Goal: Task Accomplishment & Management: Complete application form

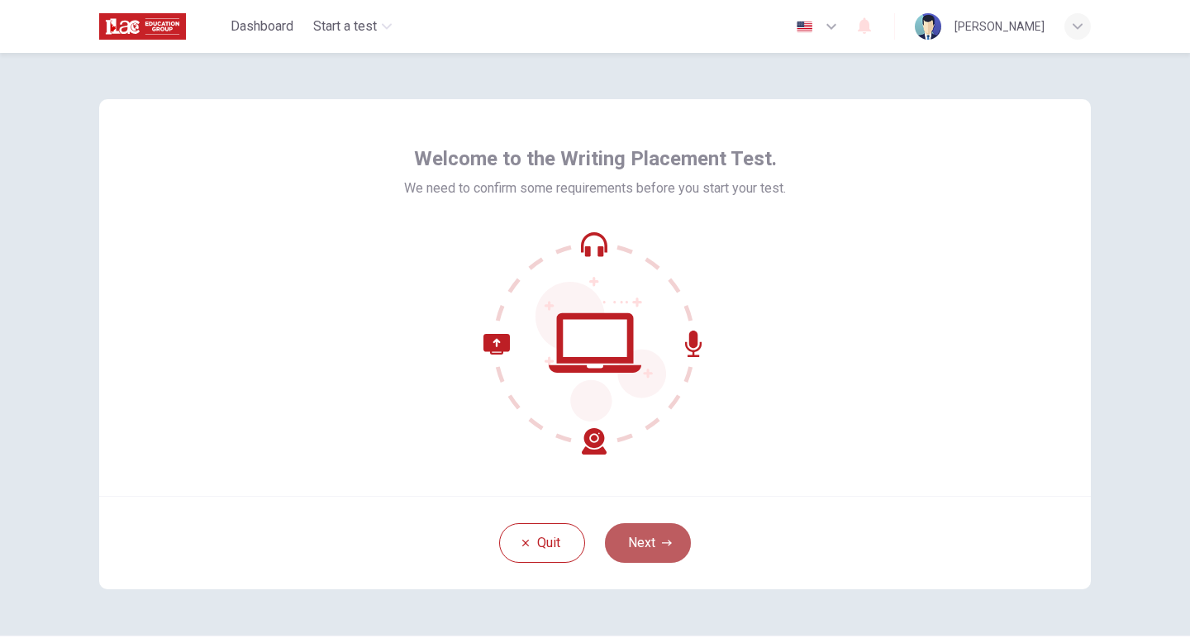
click at [661, 534] on button "Next" at bounding box center [648, 543] width 86 height 40
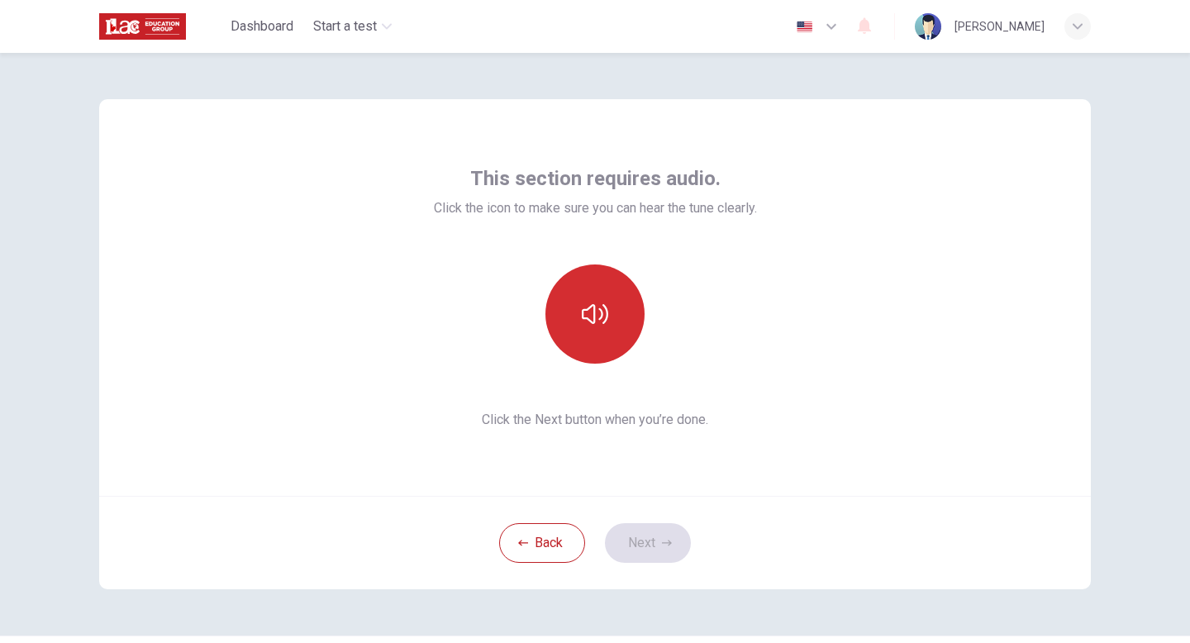
click at [603, 345] on button "button" at bounding box center [594, 313] width 99 height 99
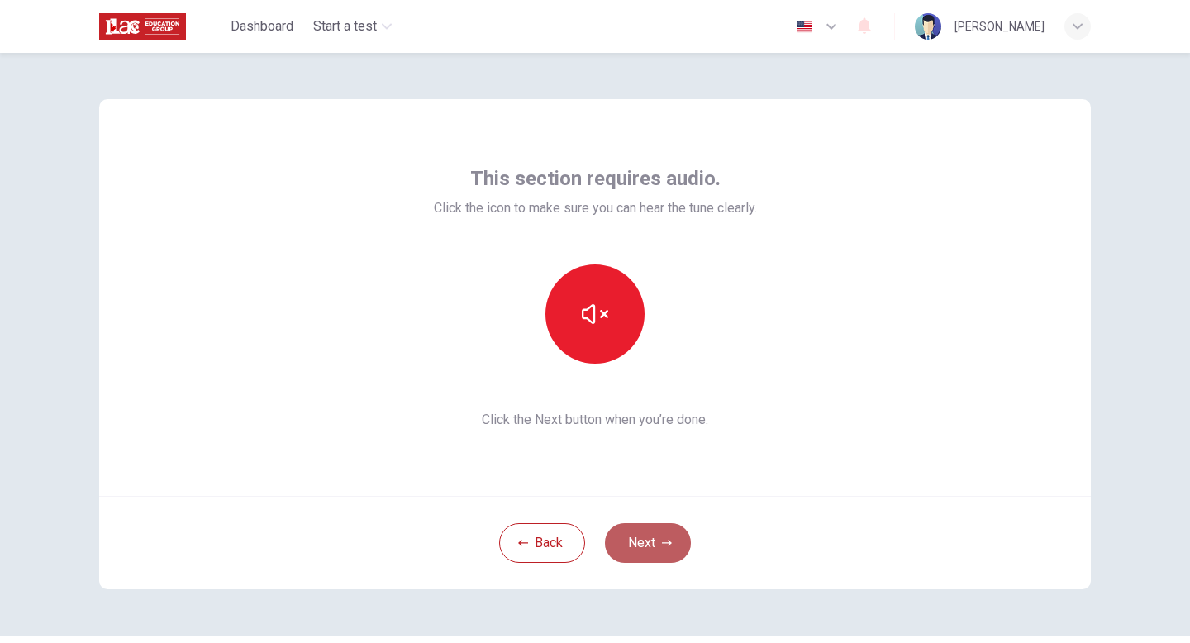
click at [672, 543] on button "Next" at bounding box center [648, 543] width 86 height 40
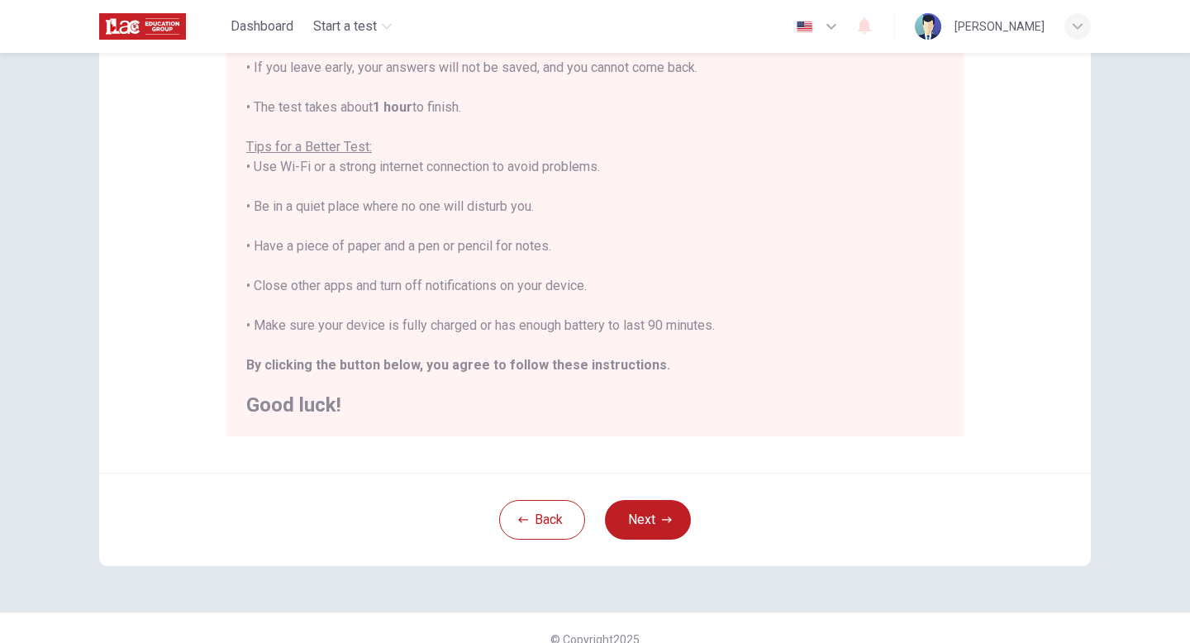
scroll to position [257, 0]
click at [658, 516] on button "Next" at bounding box center [648, 517] width 86 height 40
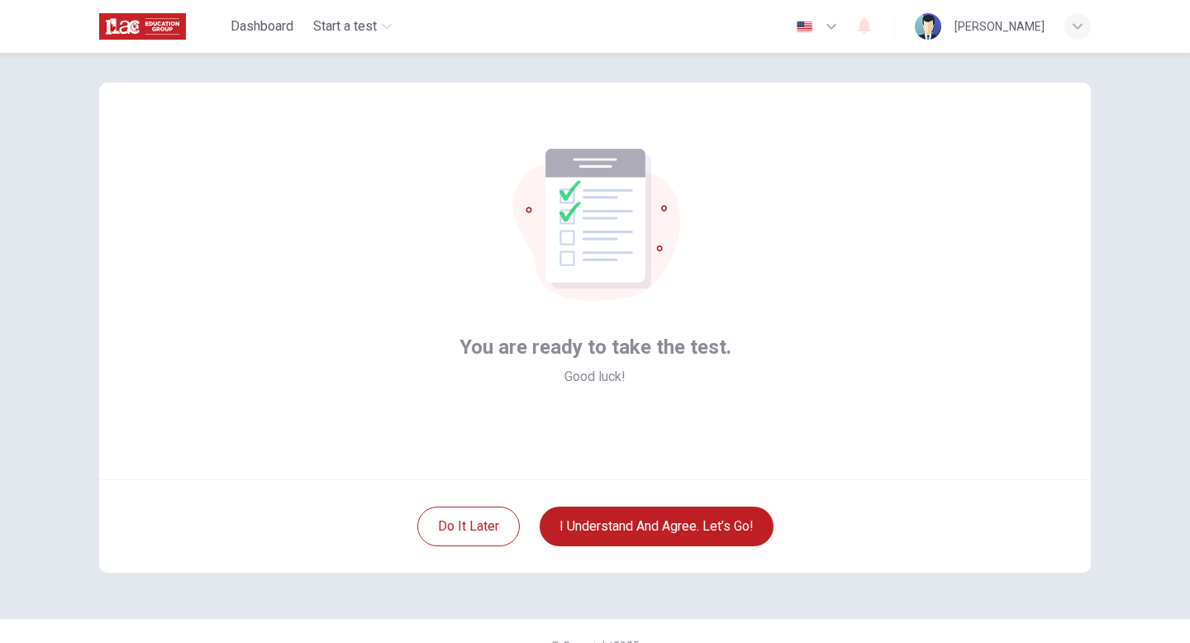
scroll to position [0, 0]
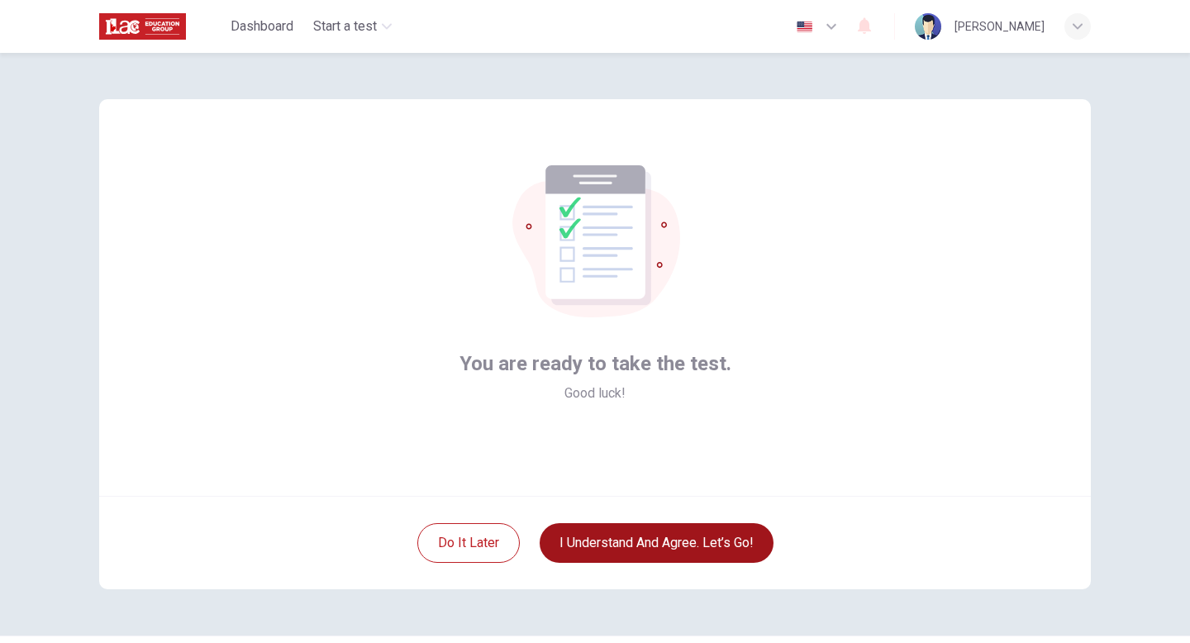
click at [663, 544] on button "I understand and agree. Let’s go!" at bounding box center [656, 543] width 234 height 40
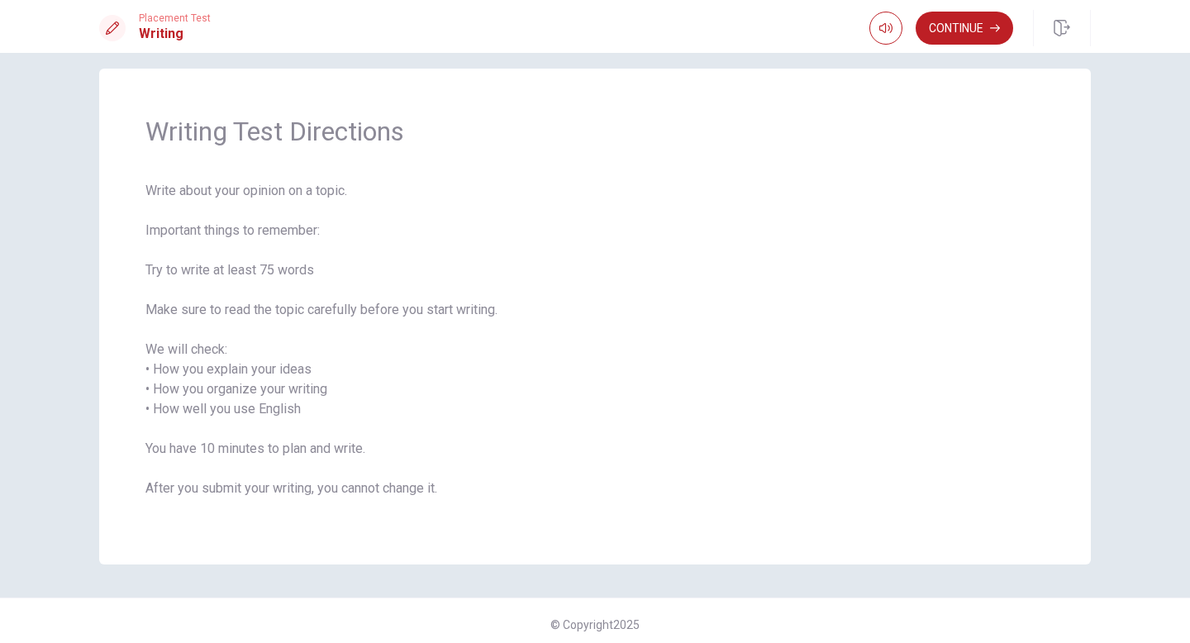
scroll to position [25, 0]
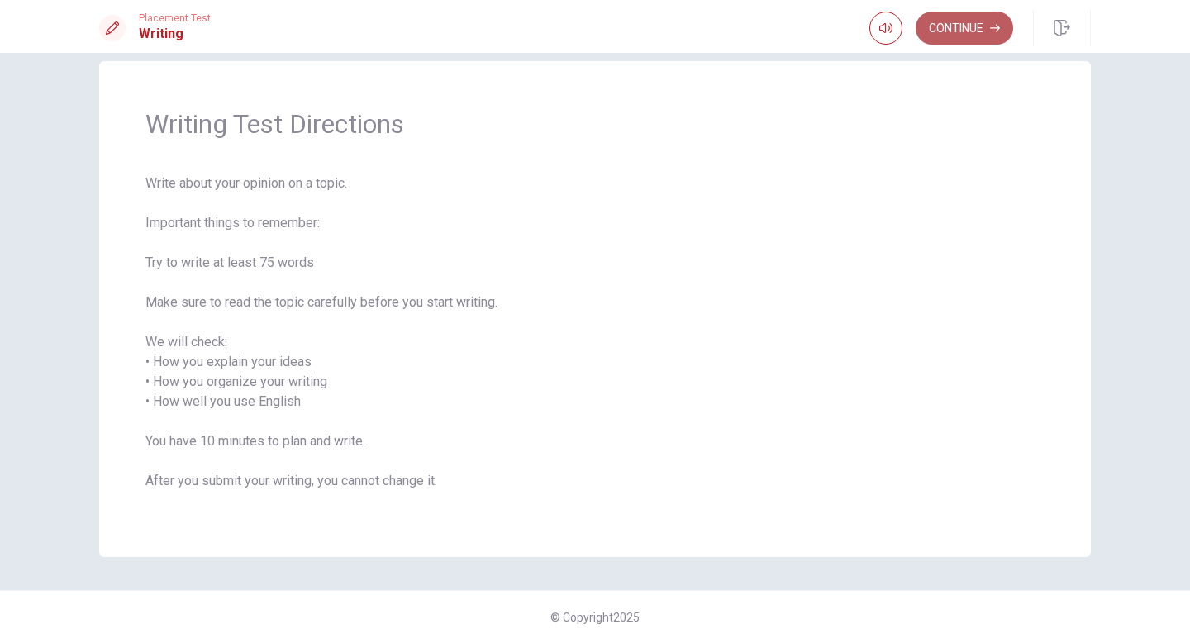
click at [972, 40] on button "Continue" at bounding box center [963, 28] width 97 height 33
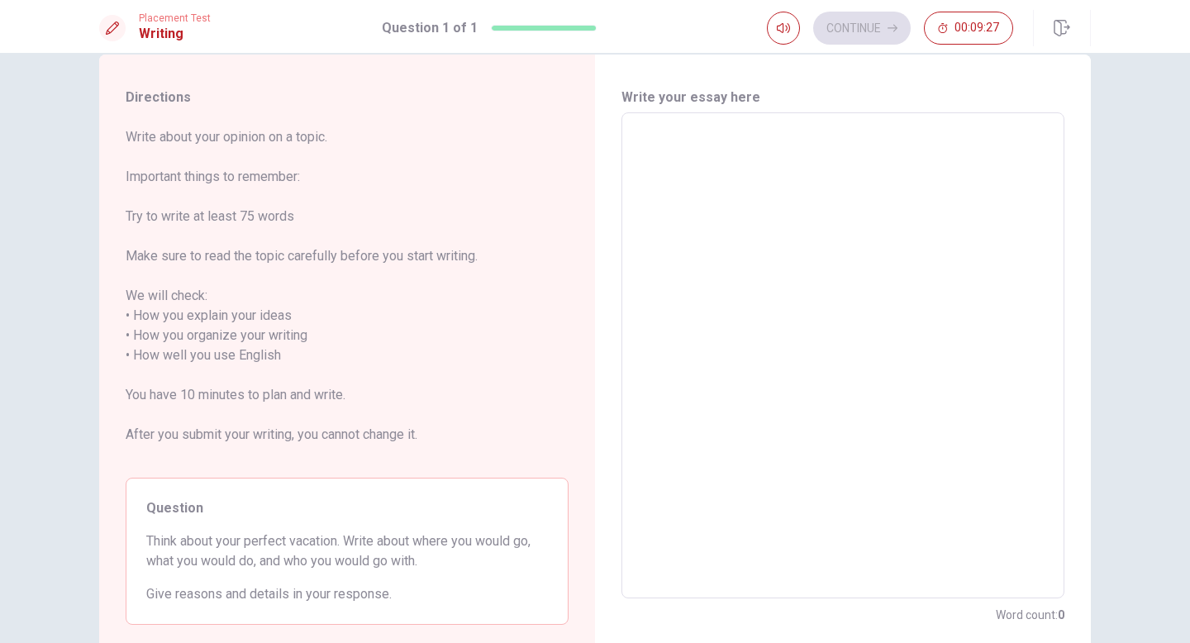
scroll to position [0, 0]
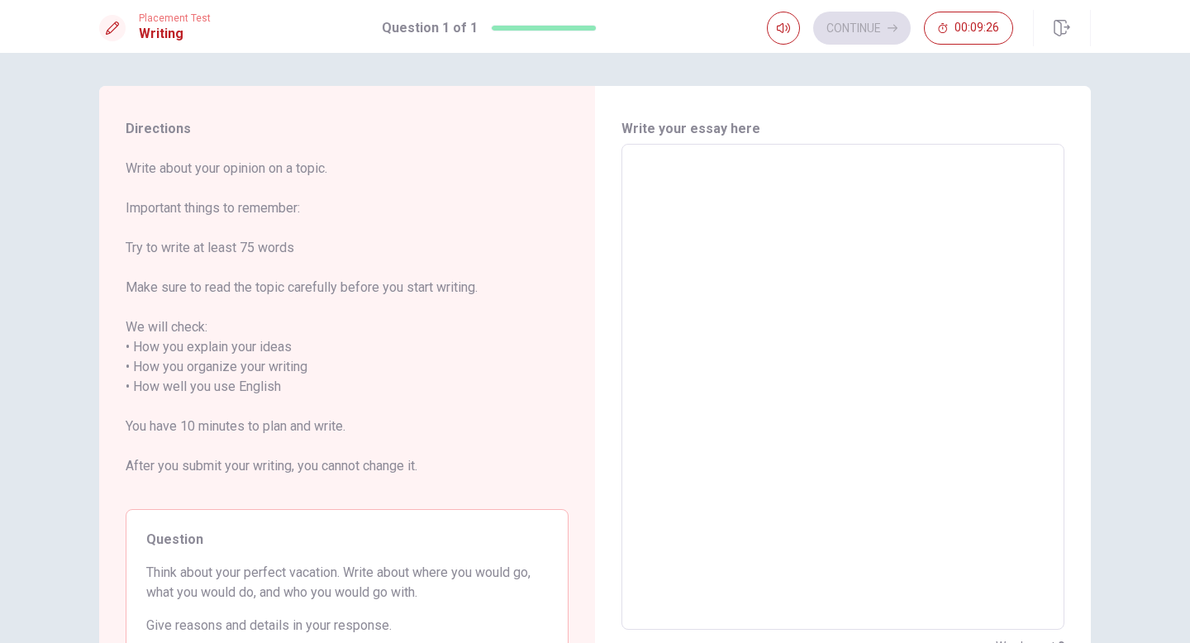
click at [732, 220] on textarea at bounding box center [843, 387] width 420 height 459
type textarea "F"
type textarea "x"
type textarea "Fo"
type textarea "x"
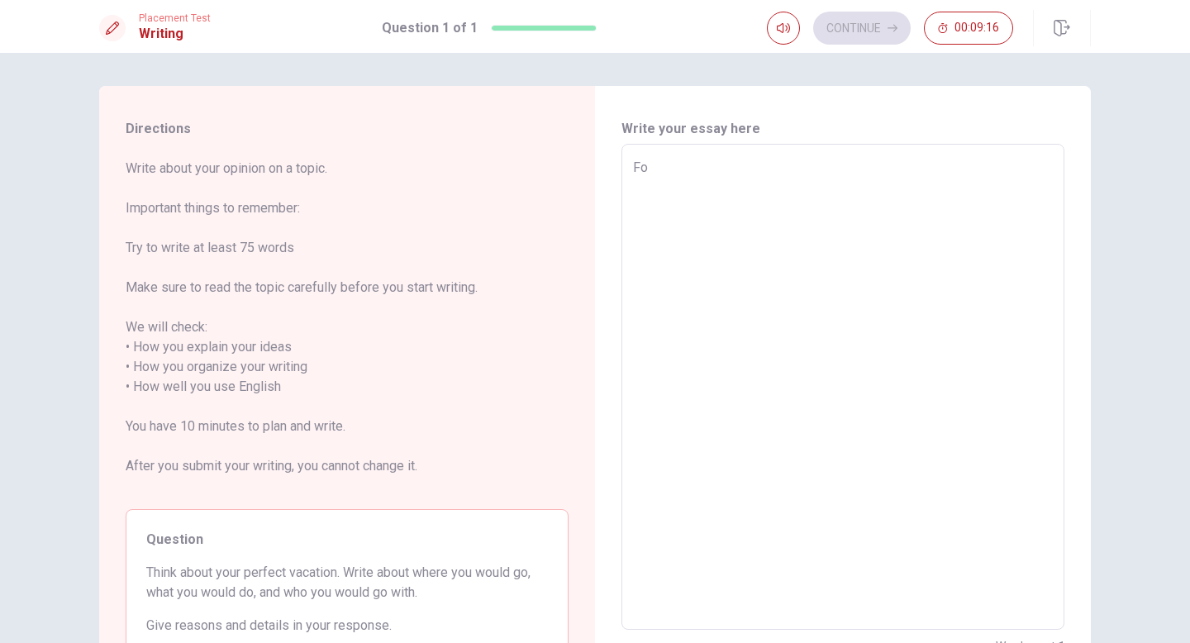
type textarea "For"
type textarea "x"
type textarea "For"
type textarea "x"
type textarea "For m"
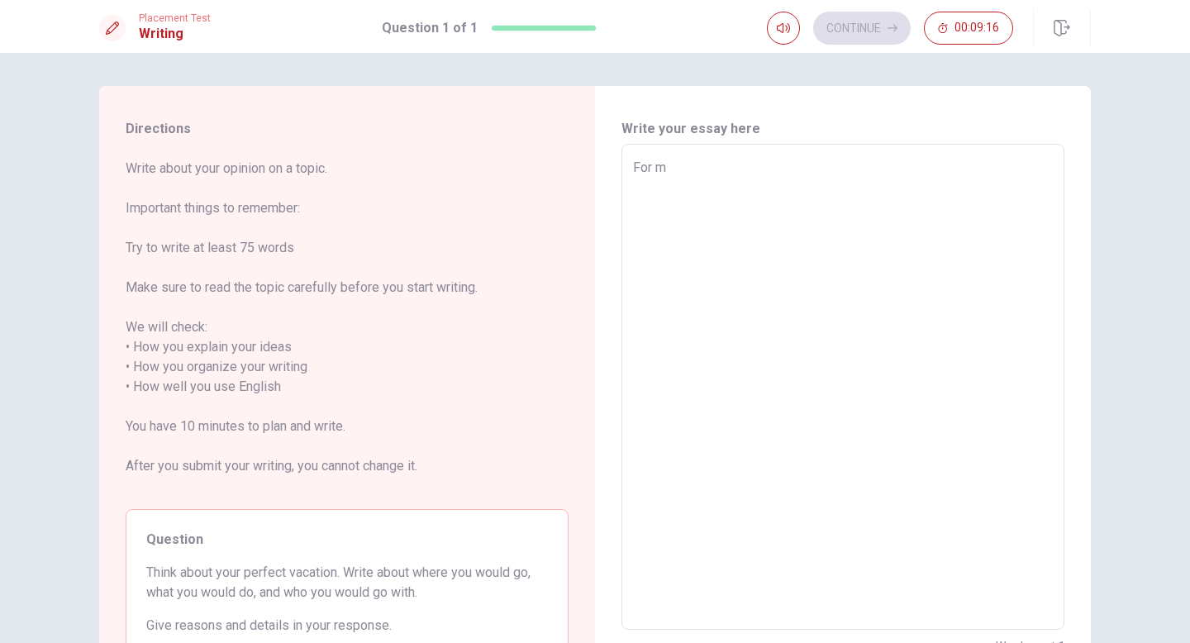
type textarea "x"
type textarea "For mu"
type textarea "x"
type textarea "For m"
type textarea "x"
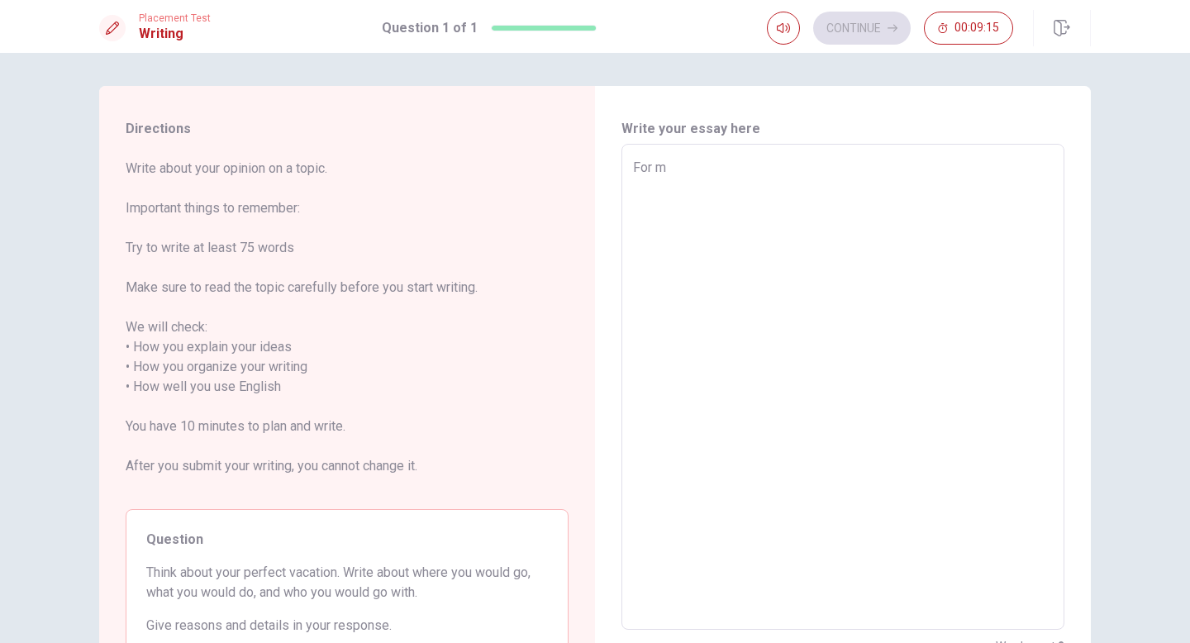
type textarea "For my"
type textarea "x"
type textarea "For my"
type textarea "x"
type textarea "For my p"
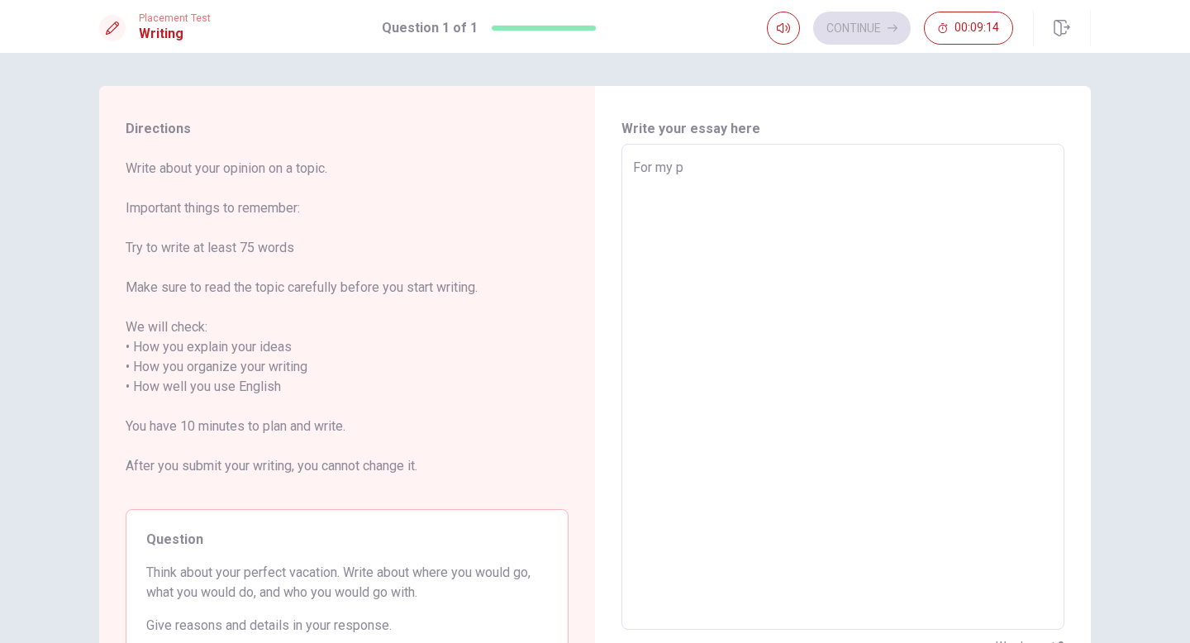
type textarea "x"
type textarea "For my pr"
type textarea "x"
type textarea "For my p"
type textarea "x"
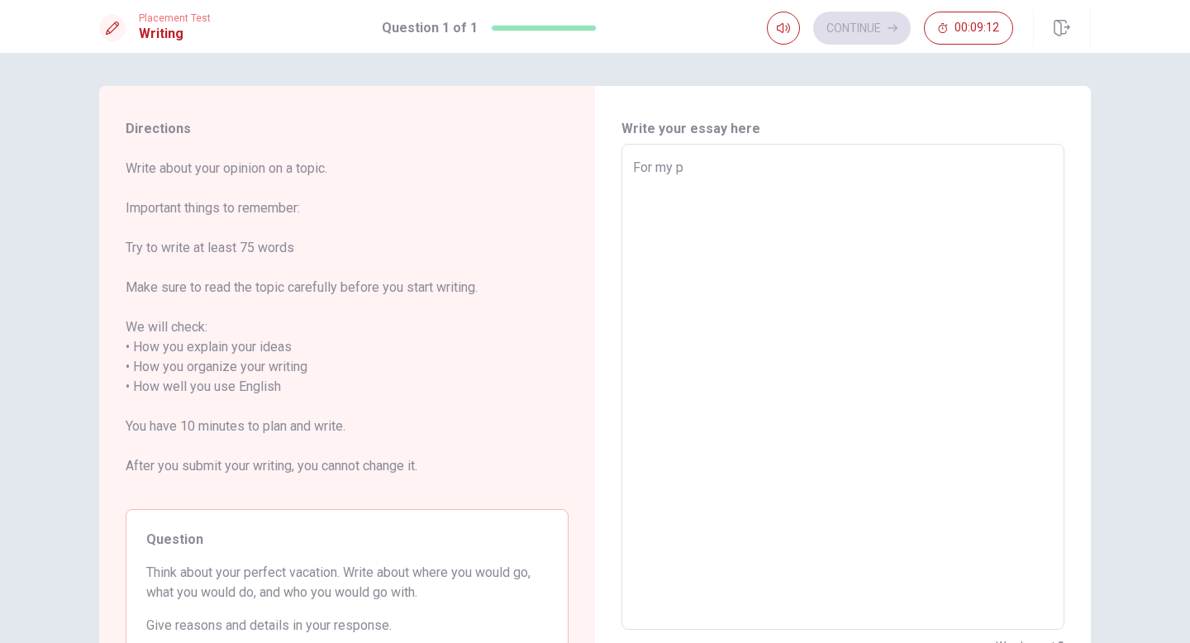
type textarea "For my pe"
type textarea "x"
type textarea "For my per"
type textarea "x"
type textarea "For my perf"
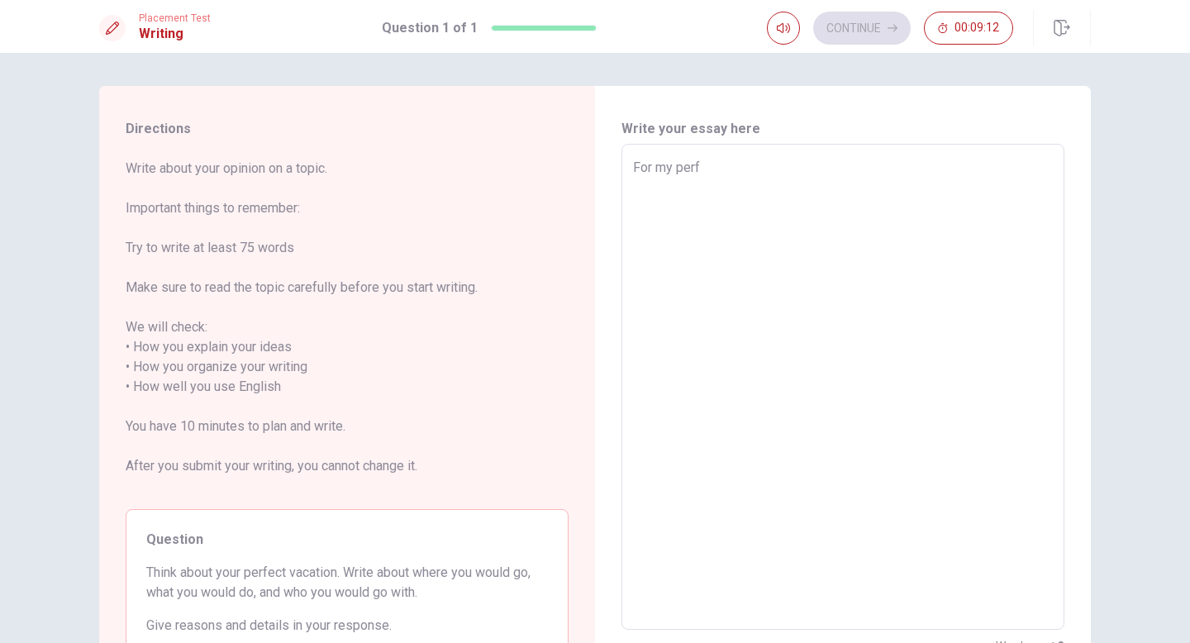
type textarea "x"
type textarea "For my perfe"
type textarea "x"
type textarea "For my perfec"
type textarea "x"
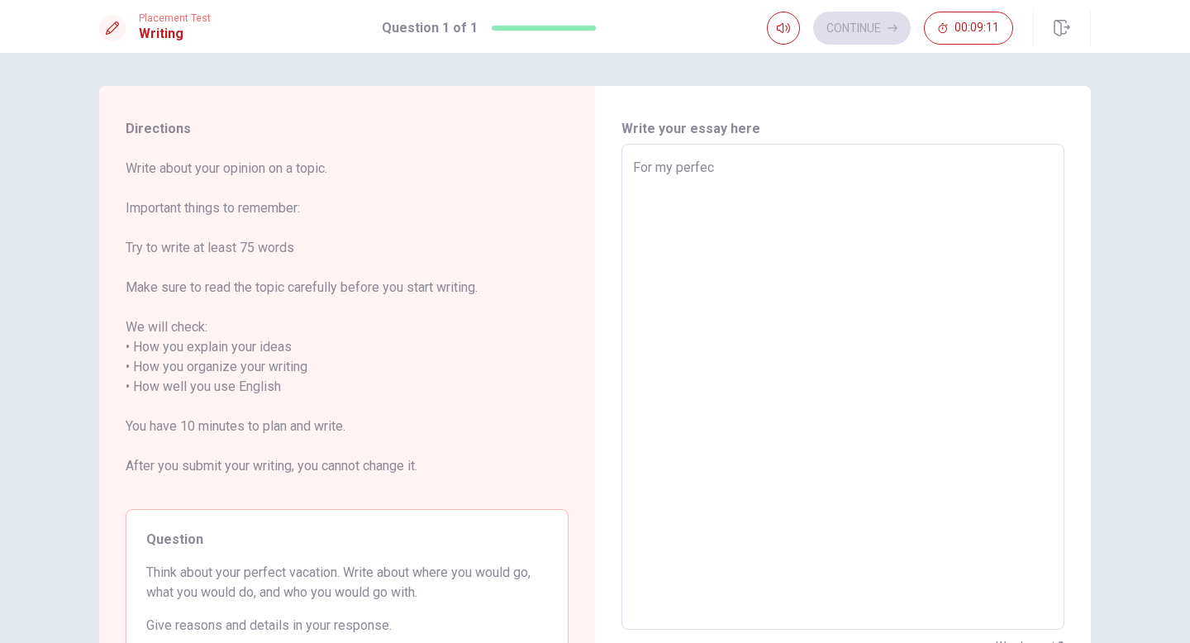
type textarea "For my perfect"
type textarea "x"
type textarea "For my perfect"
type textarea "x"
type textarea "For my perfect v"
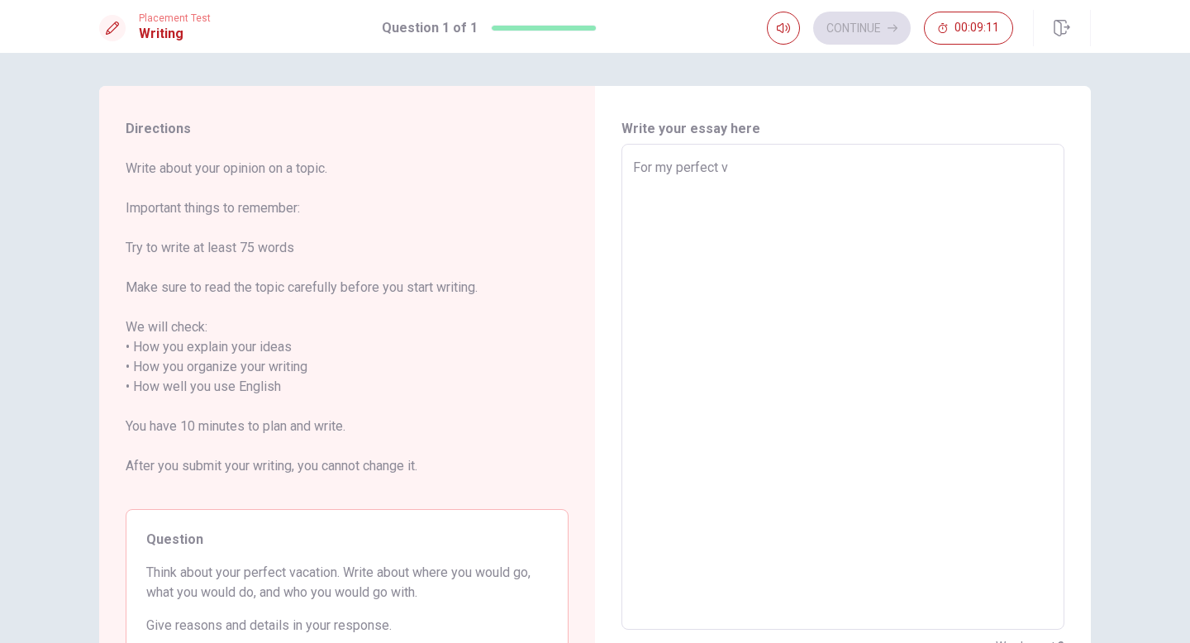
type textarea "x"
type textarea "For my perfect va"
type textarea "x"
type textarea "For my perfect vac"
type textarea "x"
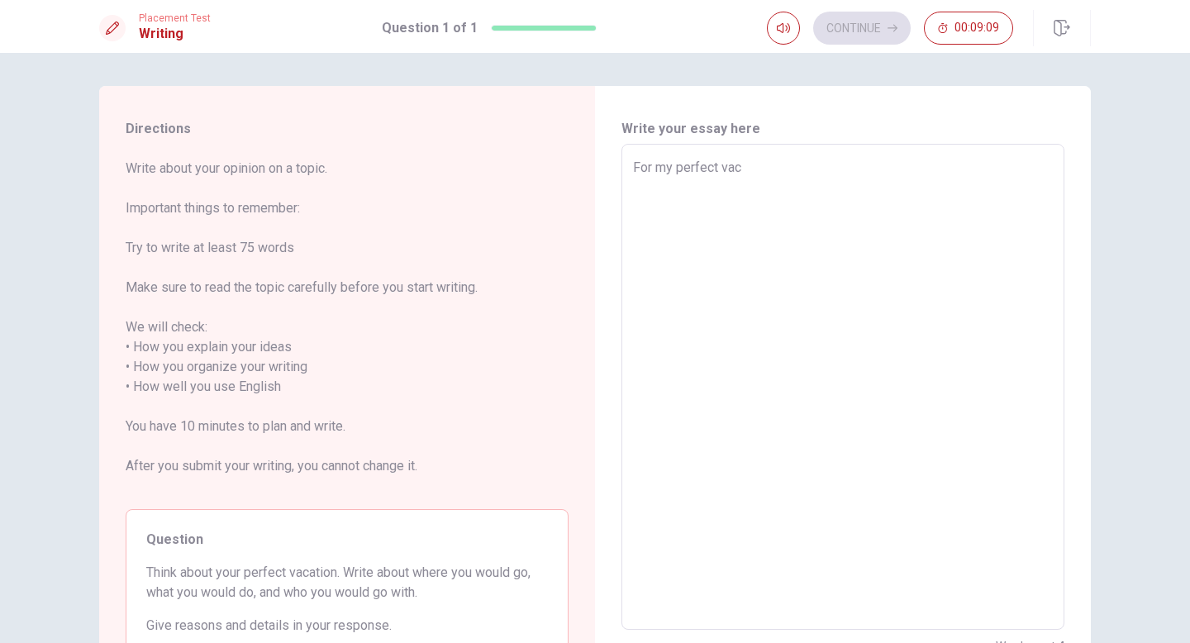
type textarea "For my perfect [PERSON_NAME]"
type textarea "x"
type textarea "For my perfect vacat"
type textarea "x"
type textarea "For my perfect vacati"
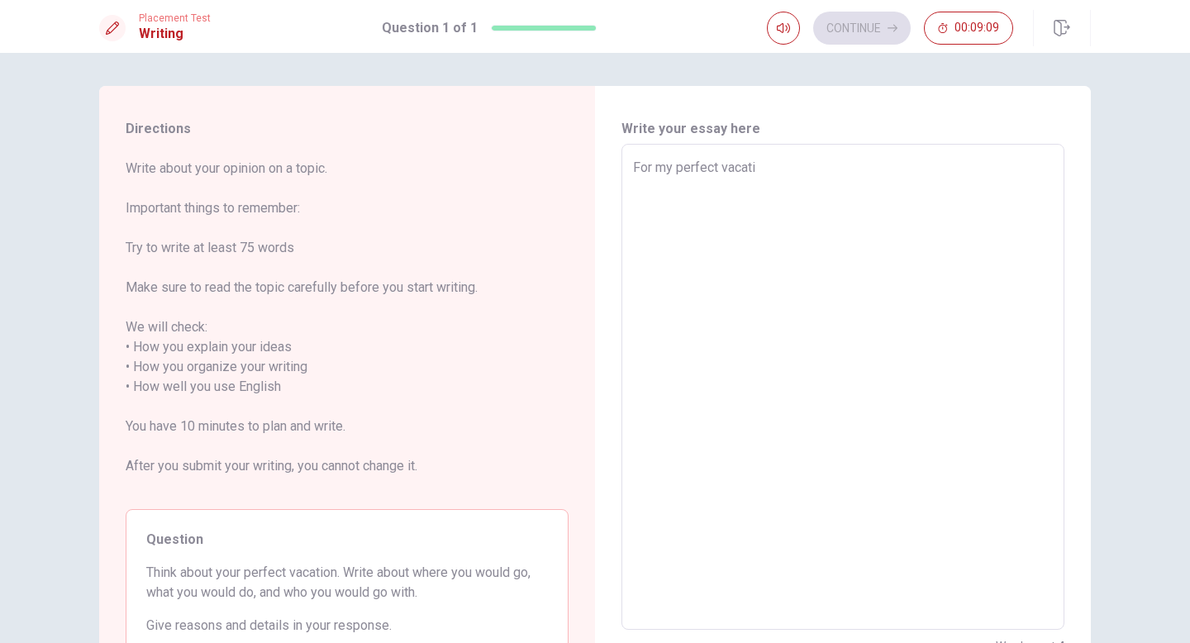
type textarea "x"
type textarea "For my perfect vacatio"
type textarea "x"
type textarea "For my perfect vacation"
type textarea "x"
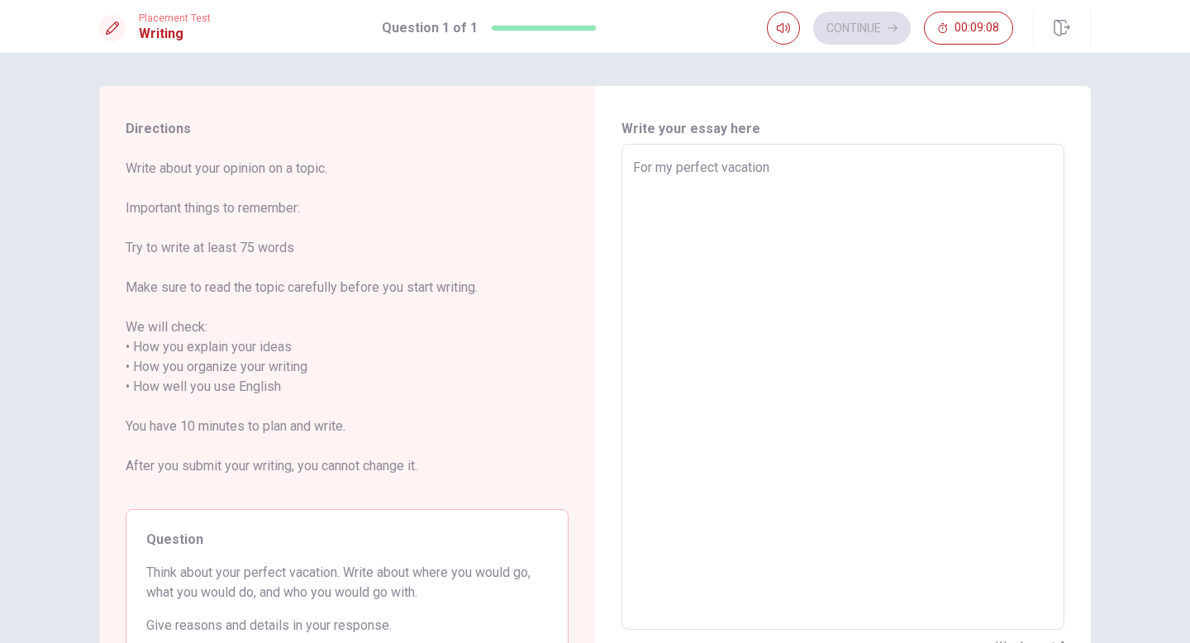
type textarea "For my perfect vacation,"
type textarea "x"
type textarea "For my perfect vacation,"
type textarea "x"
type textarea "For my perfect vacation, i"
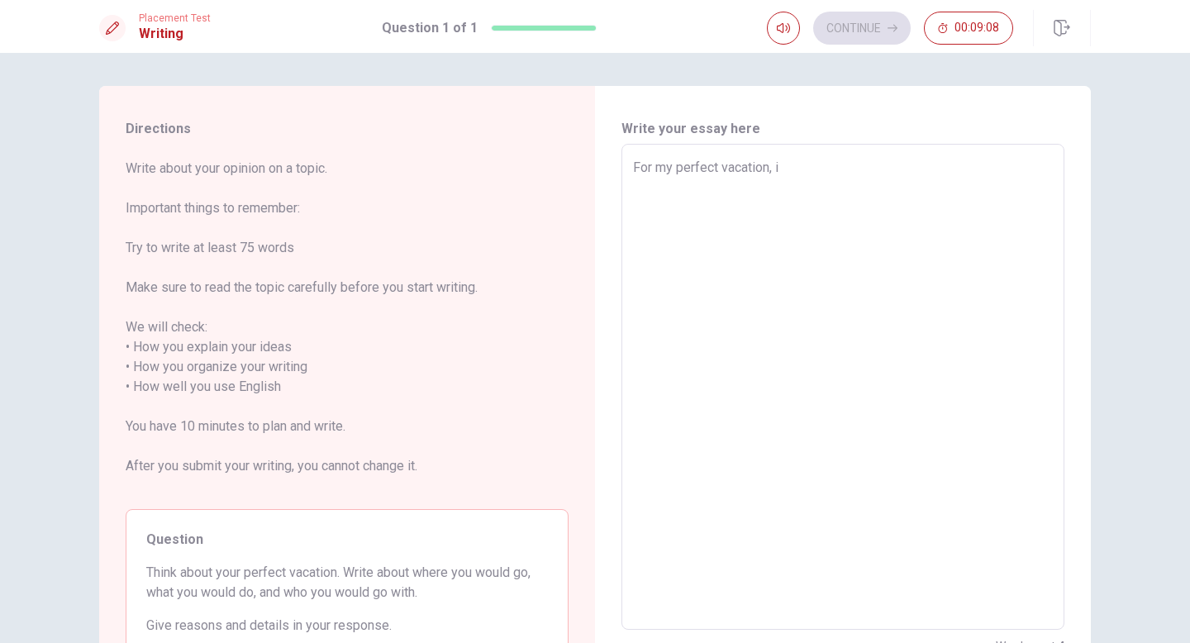
type textarea "x"
type textarea "For my perfect vacation, iw"
type textarea "x"
type textarea "For my perfect vacation, iwo"
type textarea "x"
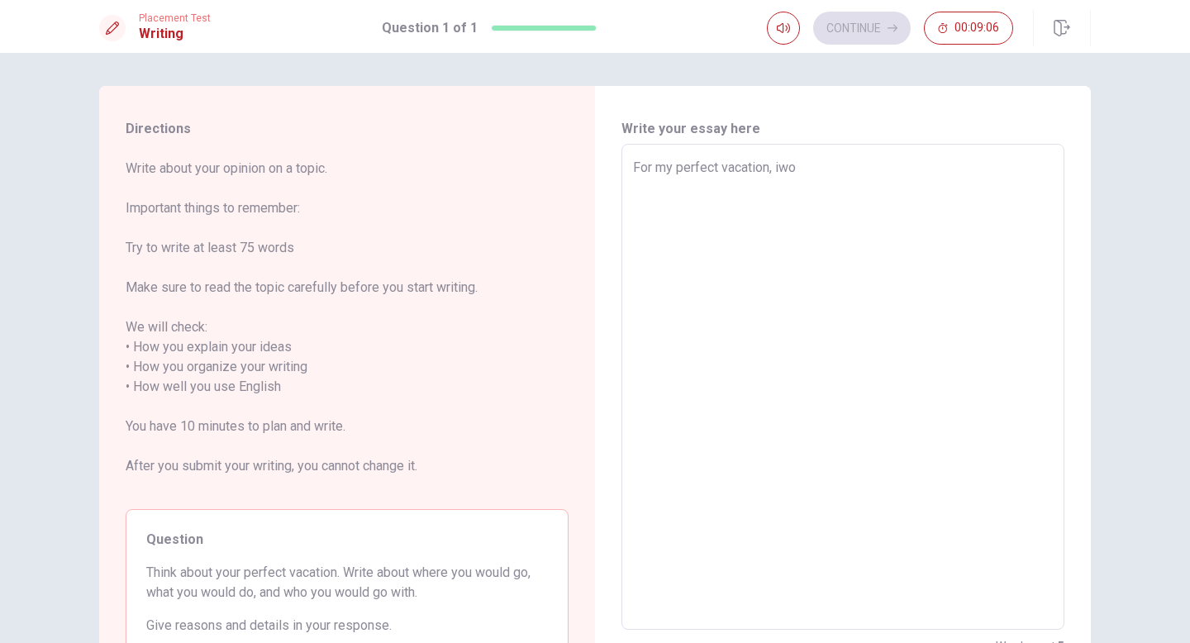
type textarea "For my perfect vacation, iwou"
type textarea "x"
type textarea "For my perfect vacation, iwoul"
type textarea "x"
type textarea "For my perfect vacation, iwould"
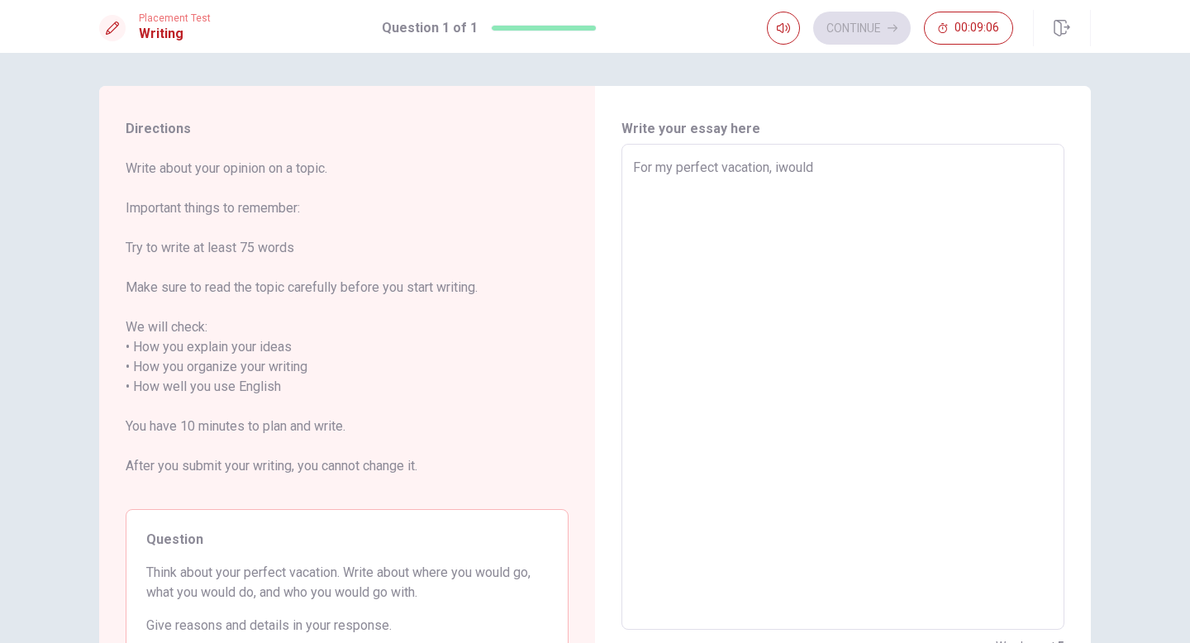
type textarea "x"
type textarea "For my perfect vacation, iwould"
type textarea "x"
type textarea "For my perfect vacation, iwould"
type textarea "x"
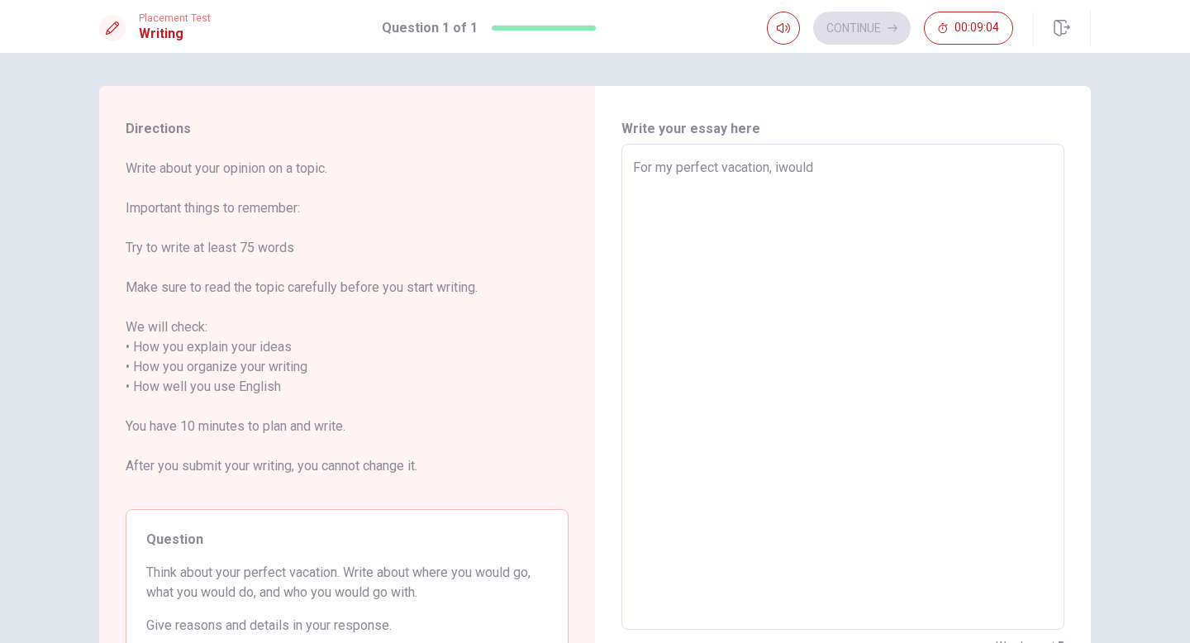
type textarea "For my perfect vacation, iwoul"
type textarea "x"
type textarea "For my perfect vacation, iwou"
type textarea "x"
type textarea "For my perfect vacation, iwo"
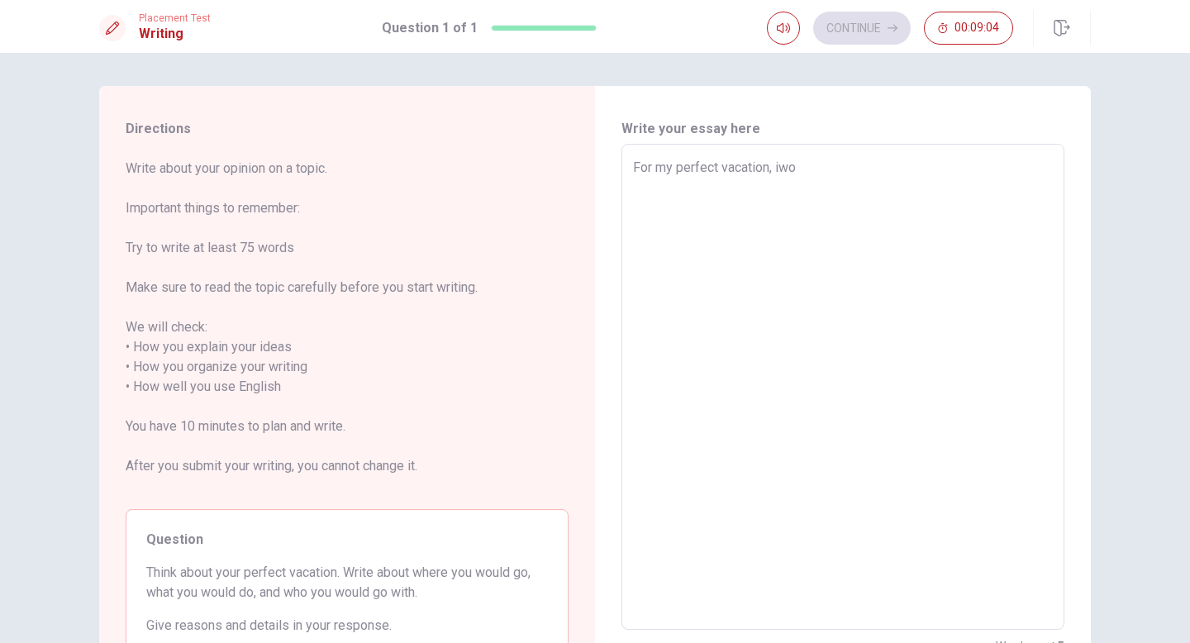
type textarea "x"
type textarea "For my perfect vacation, iw"
type textarea "x"
type textarea "For my perfect vacation, i"
type textarea "x"
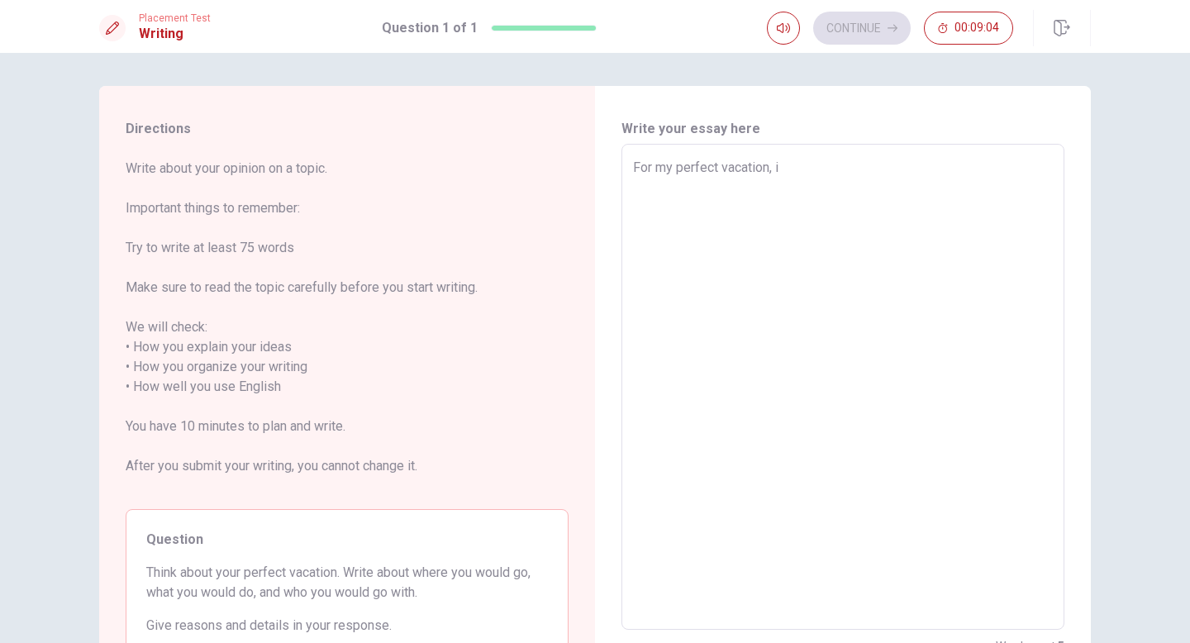
type textarea "For my perfect vacation, i"
type textarea "x"
type textarea "For my perfect vacation, i w"
type textarea "x"
type textarea "For my perfect vacation, i wo"
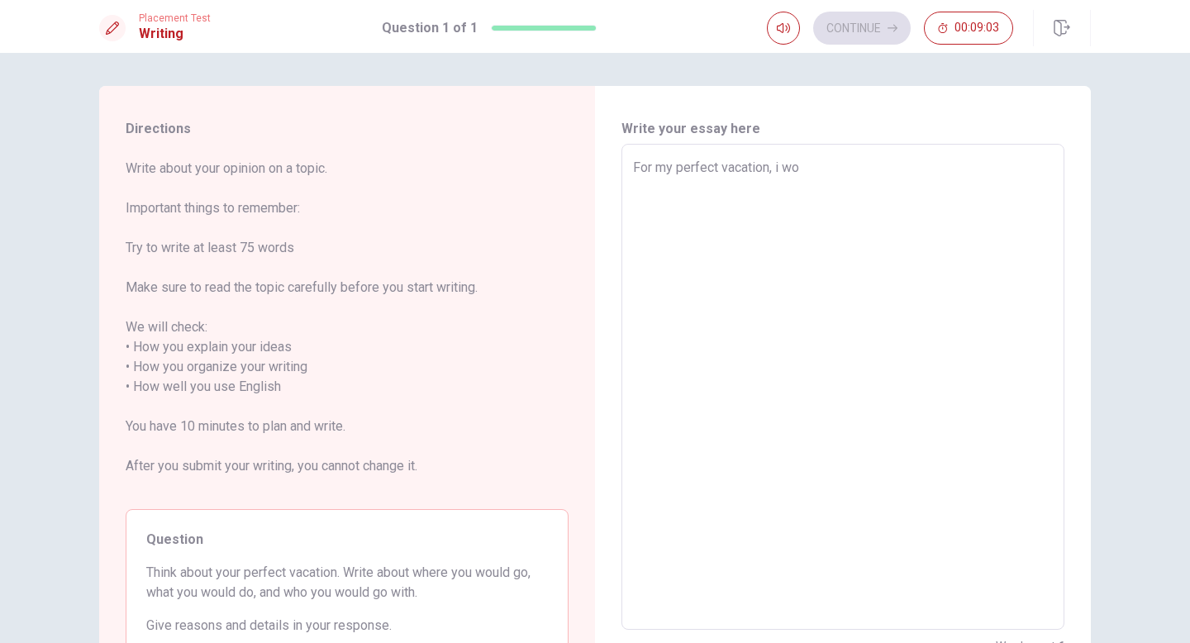
type textarea "x"
type textarea "For my perfect vacation, i wou"
type textarea "x"
type textarea "For my perfect vacation, i woul"
type textarea "x"
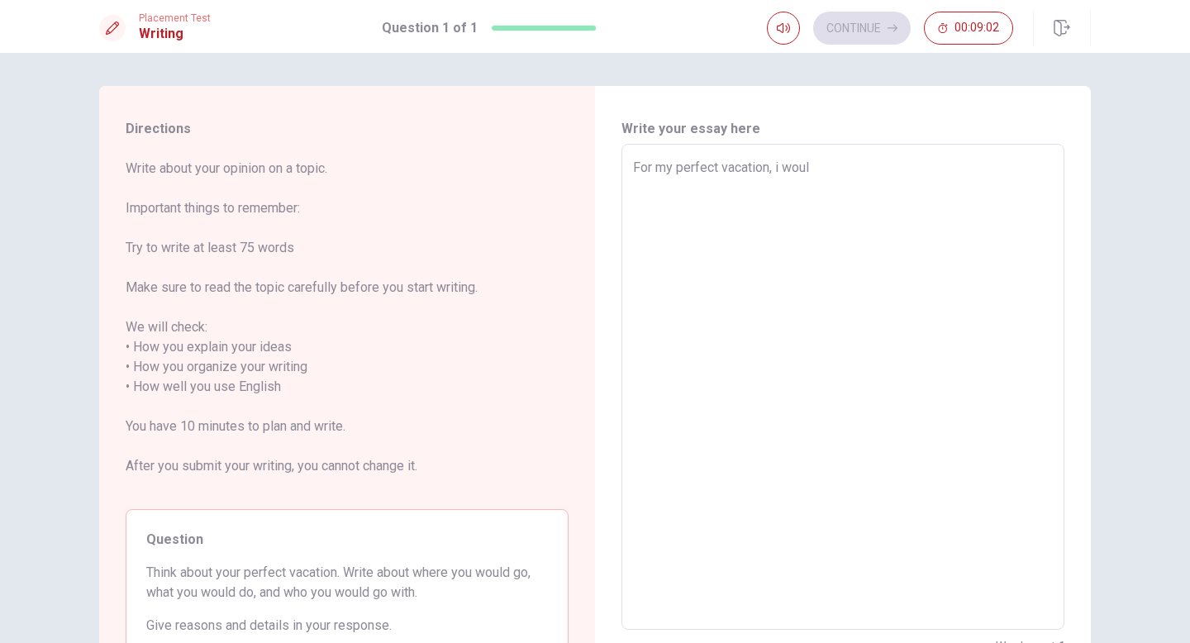
type textarea "For my perfect vacation, i would"
type textarea "x"
type textarea "For my perfect vacation, i would"
type textarea "x"
type textarea "For my perfect vacation, i would l"
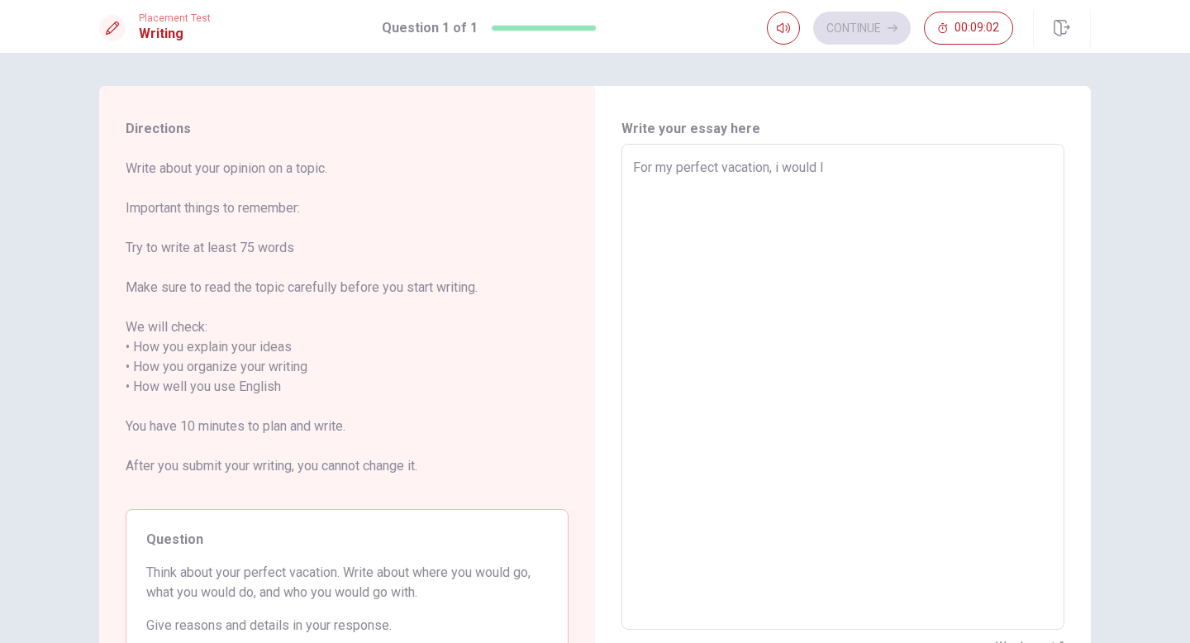
type textarea "x"
type textarea "For my perfect vacation, i would li"
type textarea "x"
type textarea "For my perfect vacation, i would lik"
type textarea "x"
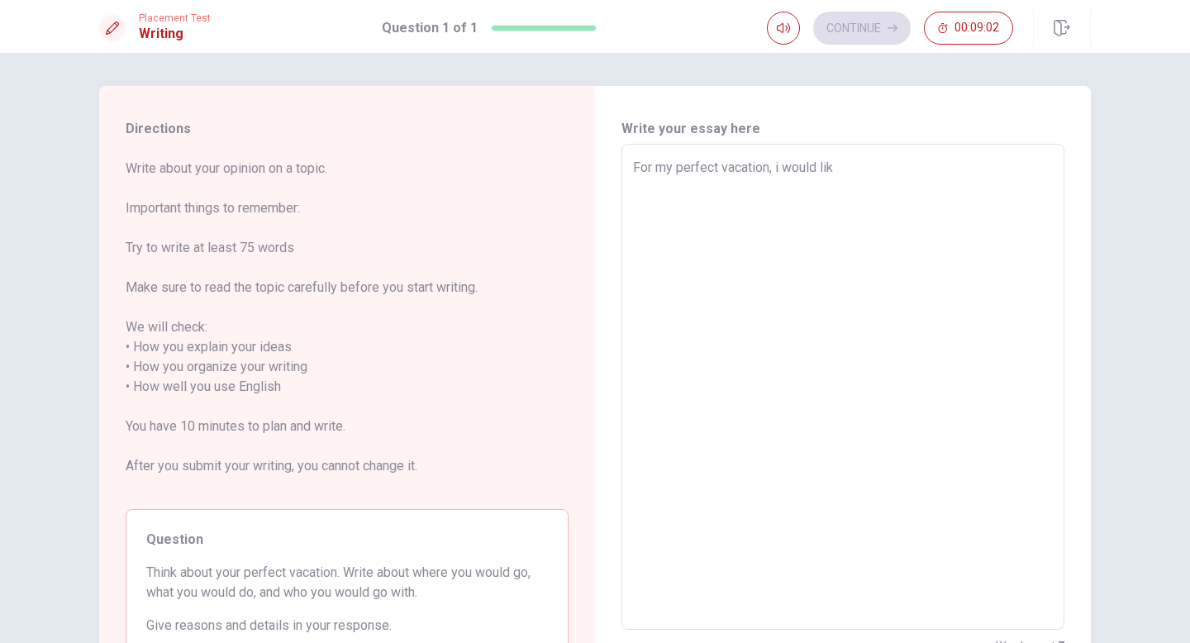
type textarea "For my perfect vacation, i would like"
type textarea "x"
type textarea "For my perfect vacation, i would like"
type textarea "x"
type textarea "For my perfect vacation, i would like t"
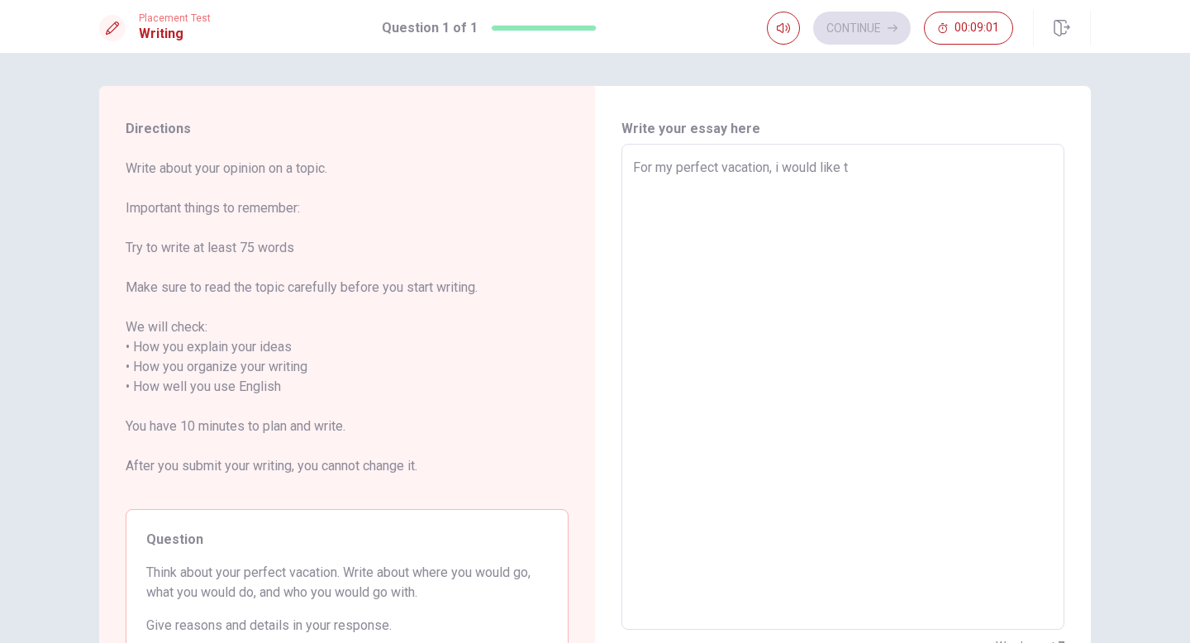
type textarea "x"
type textarea "For my perfect vacation, i would like to"
type textarea "x"
type textarea "For my perfect vacation, i would like tot"
type textarea "x"
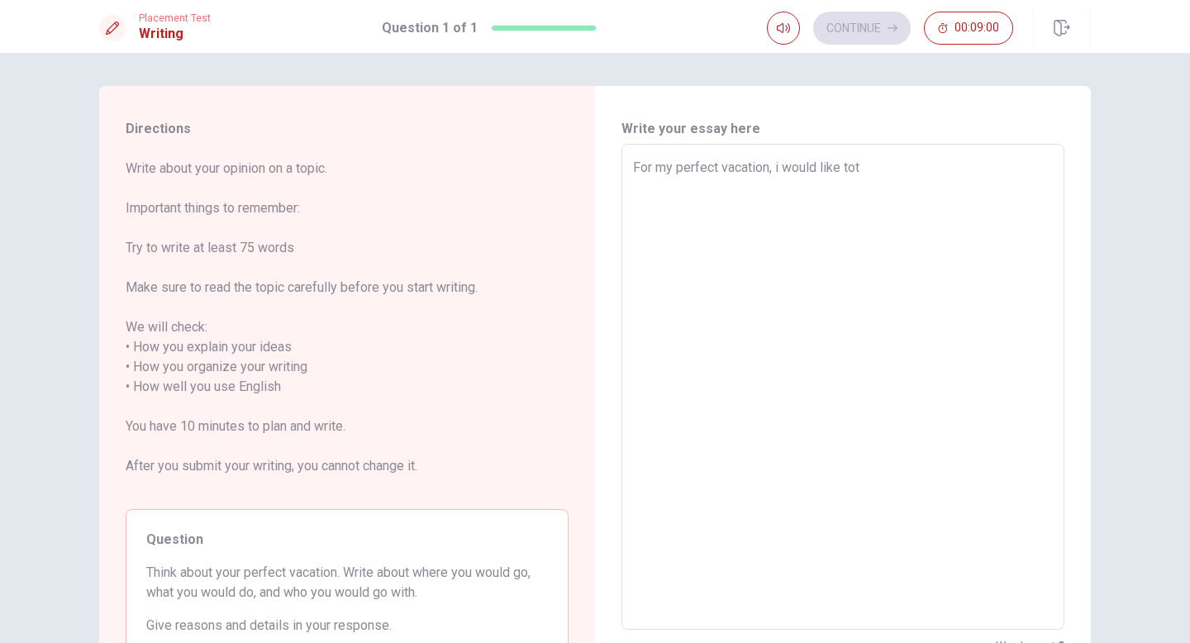
type textarea "For my perfect vacation, i would like tot"
type textarea "x"
type textarea "For my perfect vacation, i would like tot"
type textarea "x"
type textarea "For my perfect vacation, i would like to"
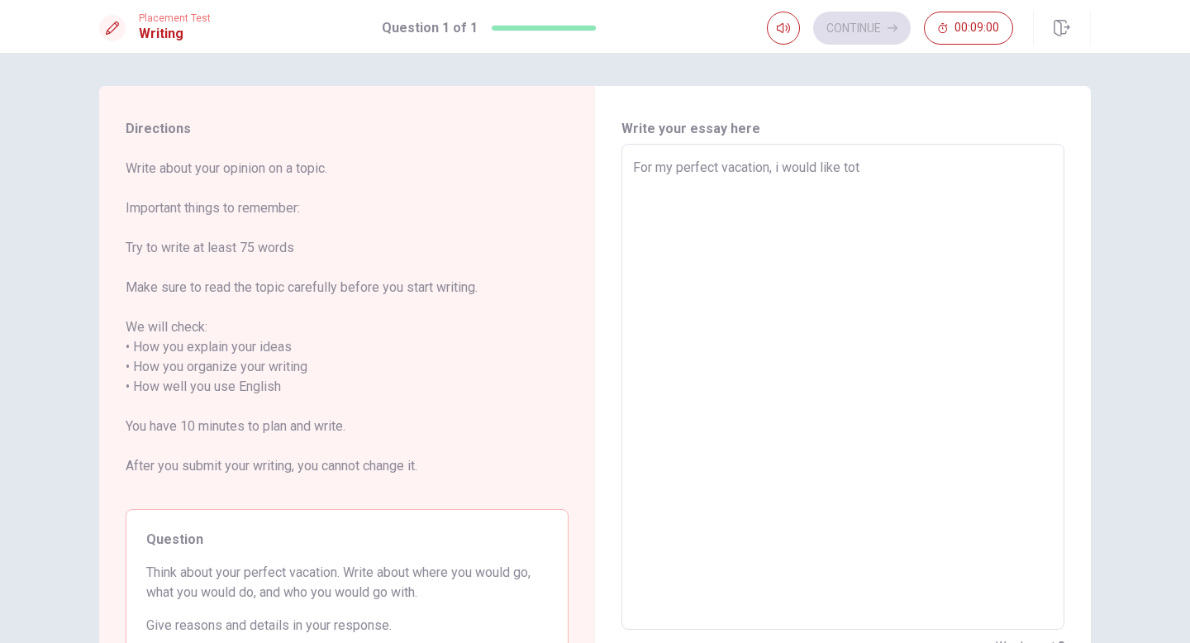
type textarea "x"
type textarea "For my perfect vacation, i would like to"
type textarea "x"
type textarea "For my perfect vacation, i would like to g"
type textarea "x"
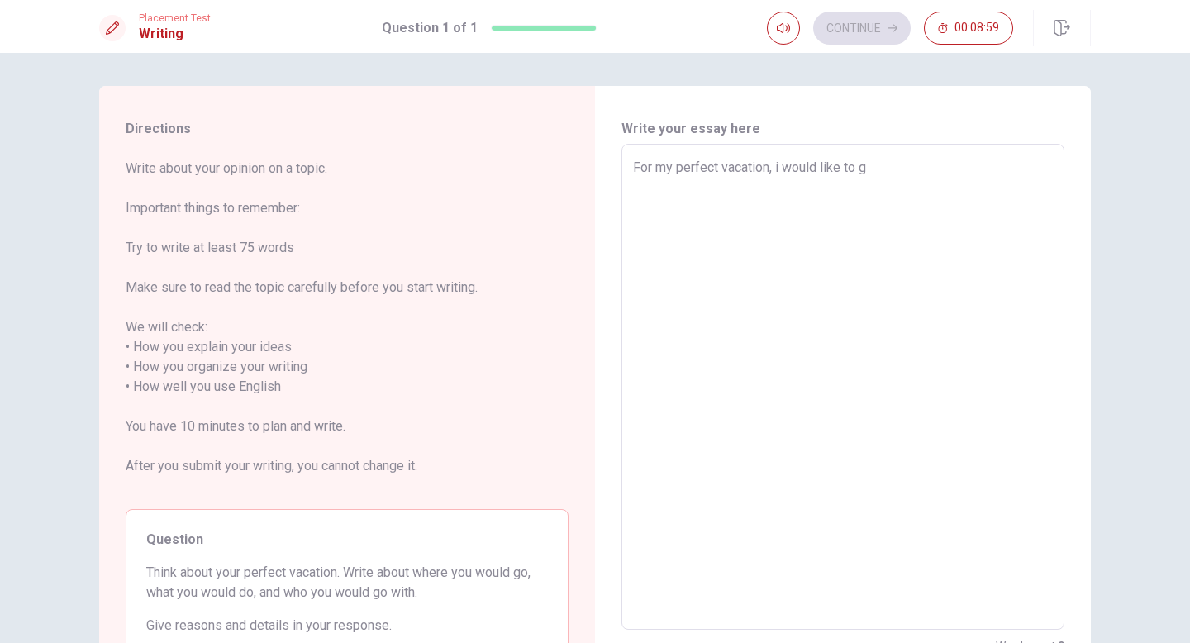
type textarea "For my perfect vacation, i would like to go"
type textarea "x"
type textarea "For my perfect vacation, i would like to go"
type textarea "x"
type textarea "For my perfect vacation, i would like to go w"
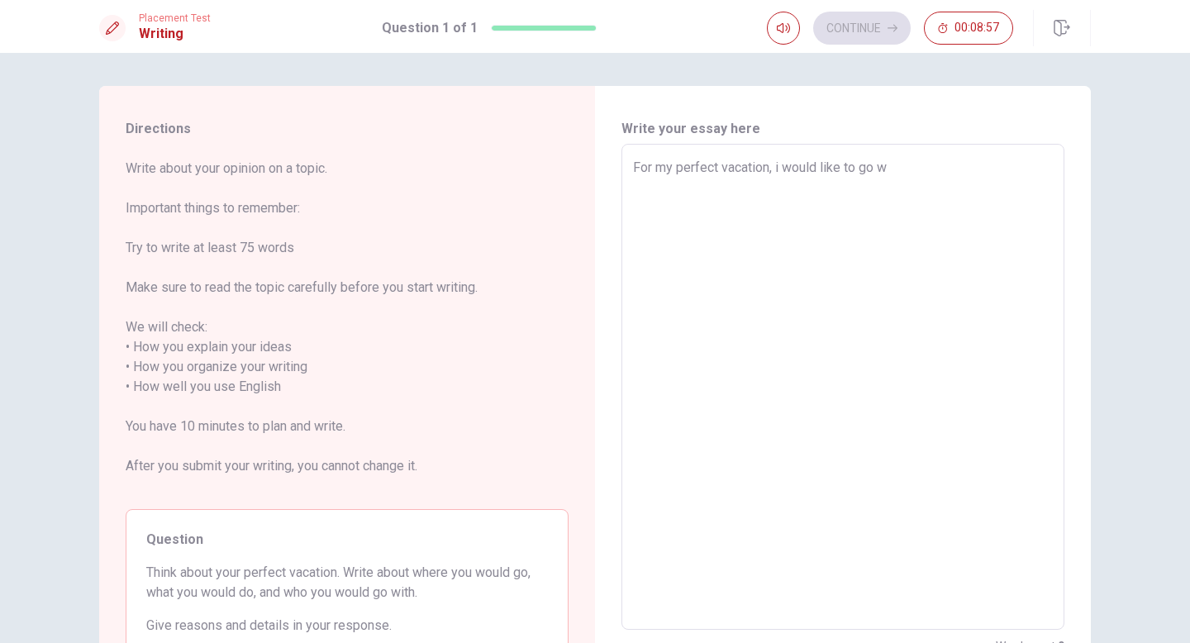
type textarea "x"
type textarea "For my perfect vacation, i would like to go wi"
type textarea "x"
type textarea "For my perfect vacation, i would like to go wit"
type textarea "x"
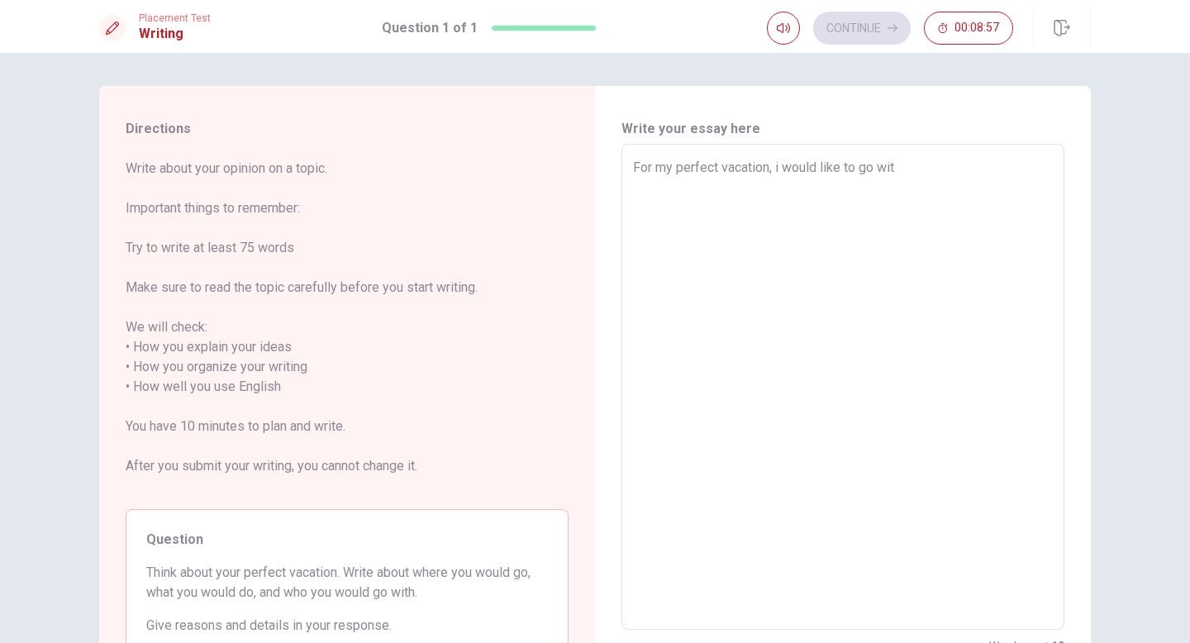
type textarea "For my perfect vacation, i would like to go with"
type textarea "x"
type textarea "For my perfect vacation, i would like to go with"
type textarea "x"
type textarea "For my perfect vacation, i would like to go with"
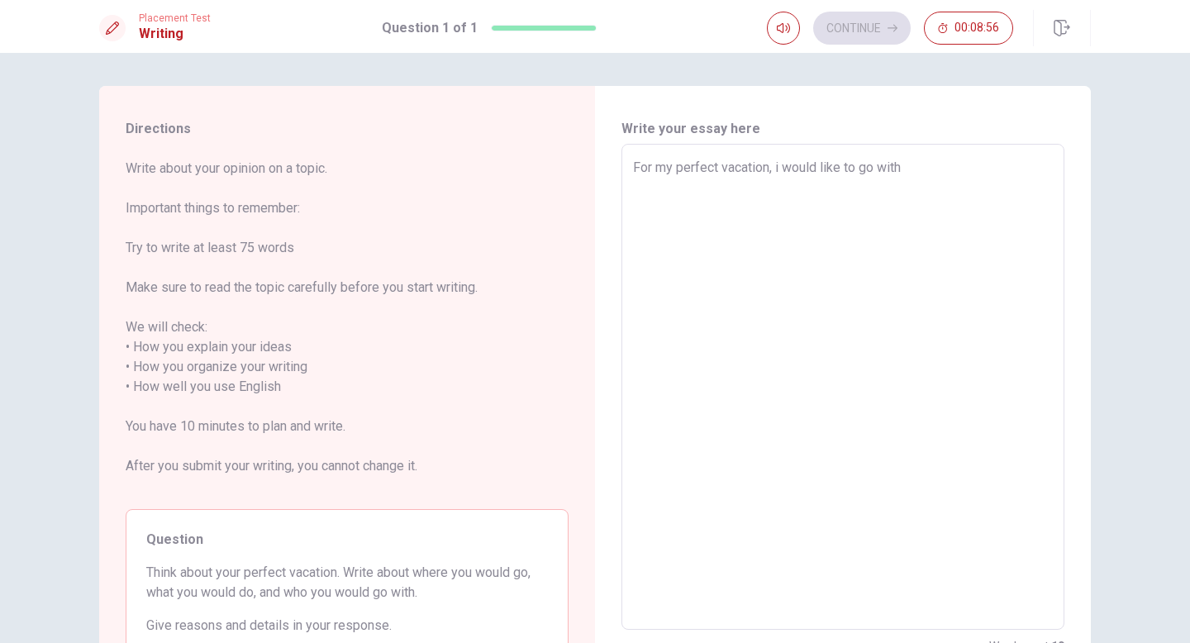
type textarea "x"
type textarea "For my perfect vacation, i would like to go wit"
type textarea "x"
type textarea "For my perfect vacation, i would like to go wi"
type textarea "x"
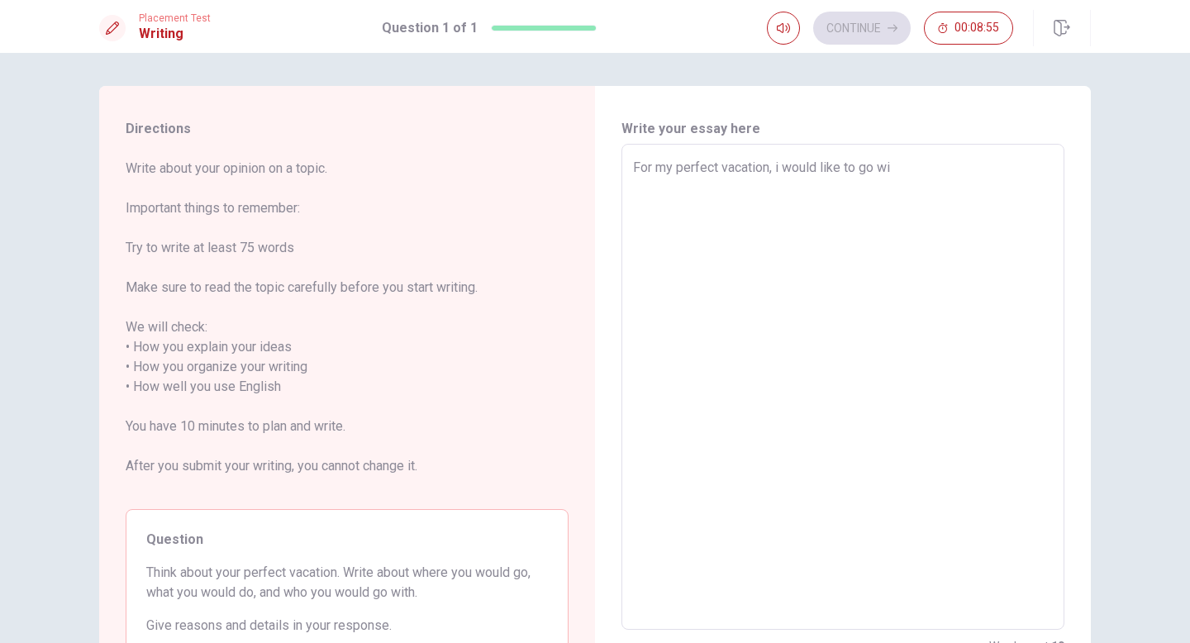
type textarea "For my perfect vacation, i would like to go w"
type textarea "x"
type textarea "For my perfect vacation, i would like to go"
type textarea "x"
type textarea "For my perfect vacation, i would like to go"
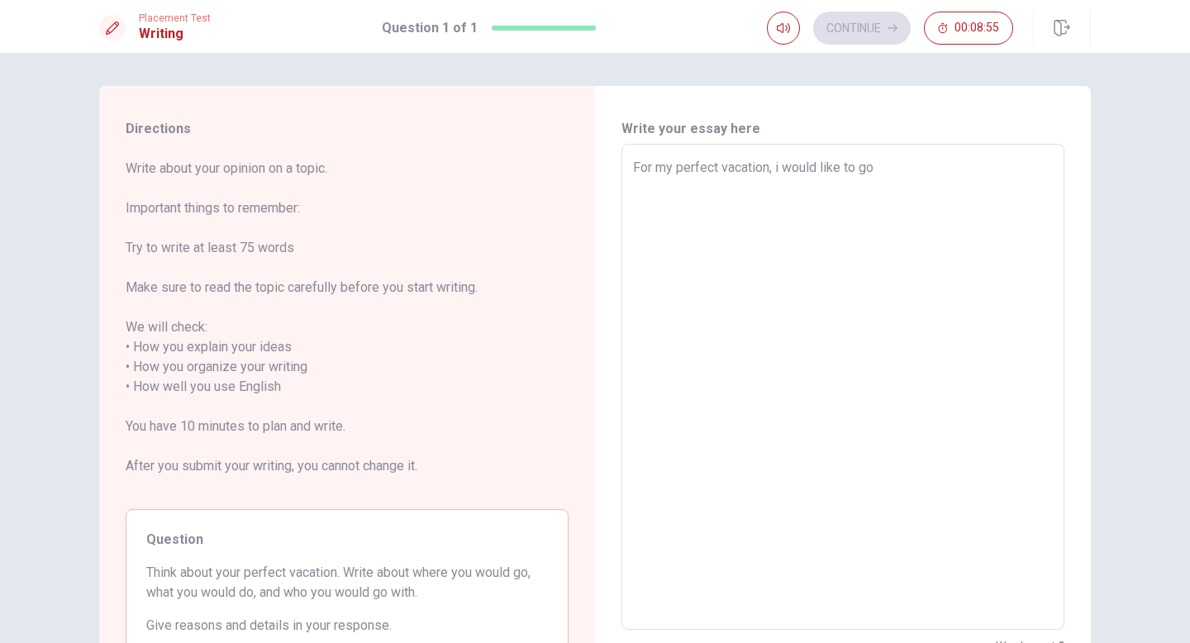
type textarea "x"
type textarea "For my perfect vacation, i would like to go"
type textarea "x"
type textarea "For my perfect vacation, i would like to go i"
type textarea "x"
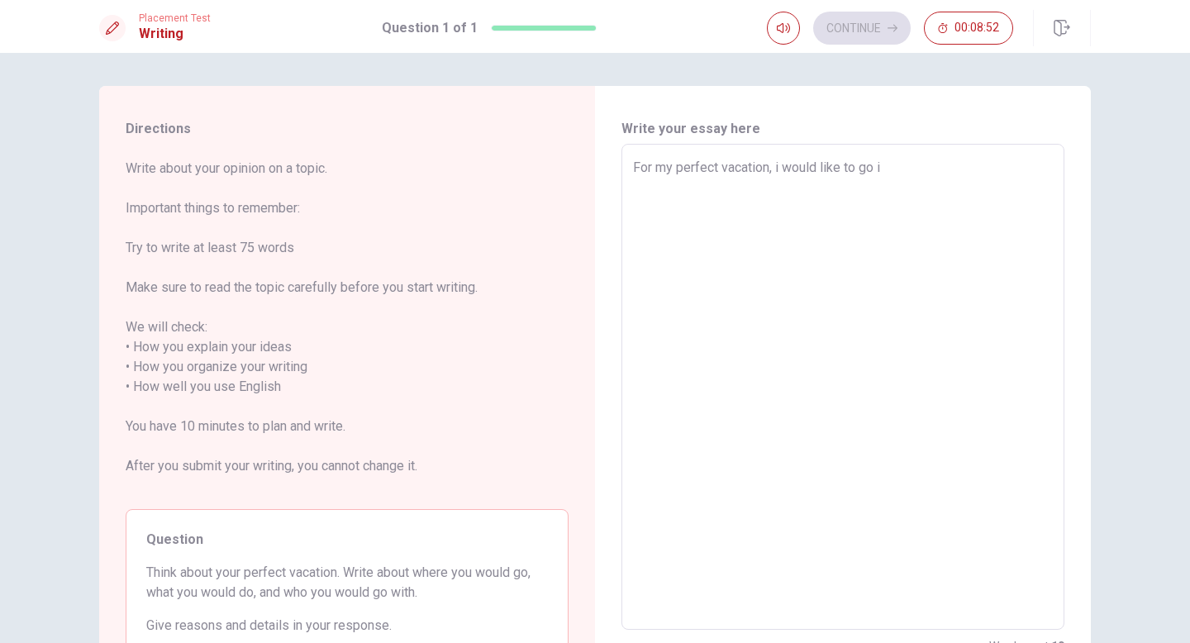
type textarea "For my perfect vacation, i would like to go in"
type textarea "x"
type textarea "For my perfect vacation, i would like to go in"
type textarea "x"
type textarea "For my perfect vacation, i would like to go in v"
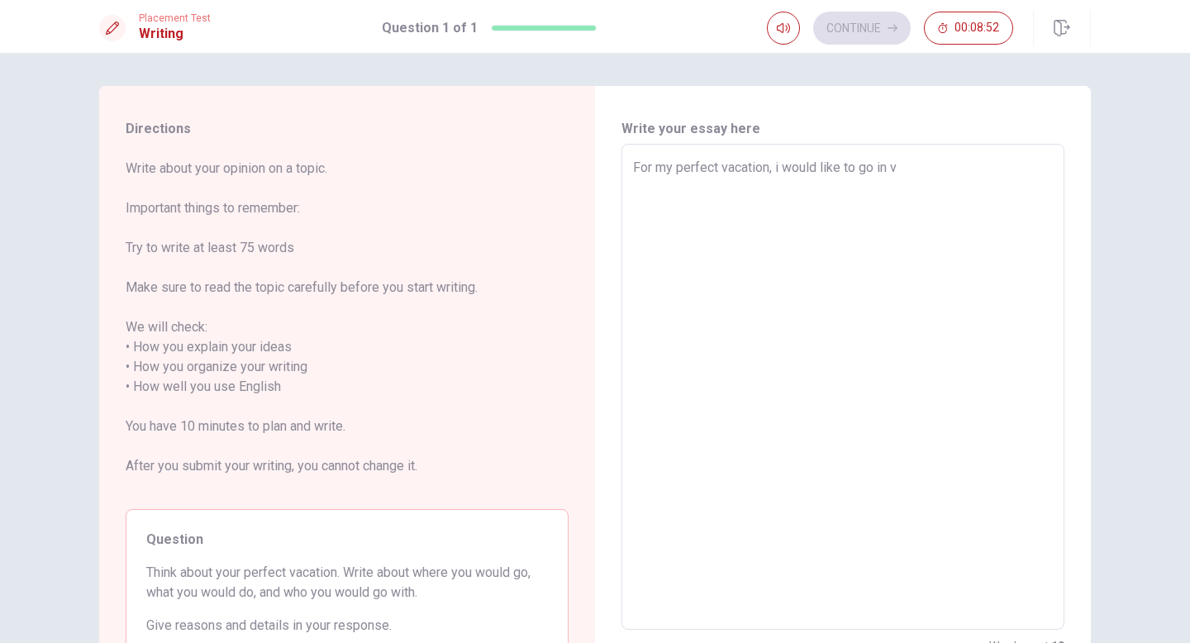
type textarea "x"
type textarea "For my perfect vacation, i would like to go in [GEOGRAPHIC_DATA]"
type textarea "x"
type textarea "For my perfect vacation, i would like to go in van"
type textarea "x"
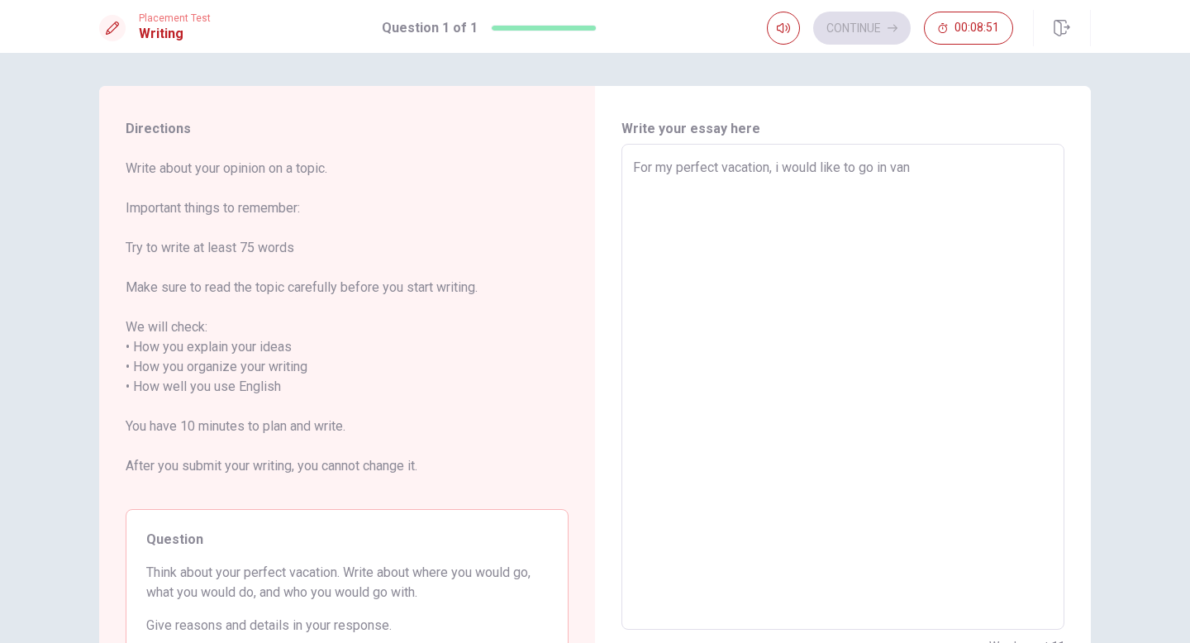
type textarea "For my perfect vacation, i would like to go in van"
type textarea "x"
type textarea "For my perfect vacation, i would like to go in van t"
type textarea "x"
type textarea "For my perfect vacation, i would like to go in van tr"
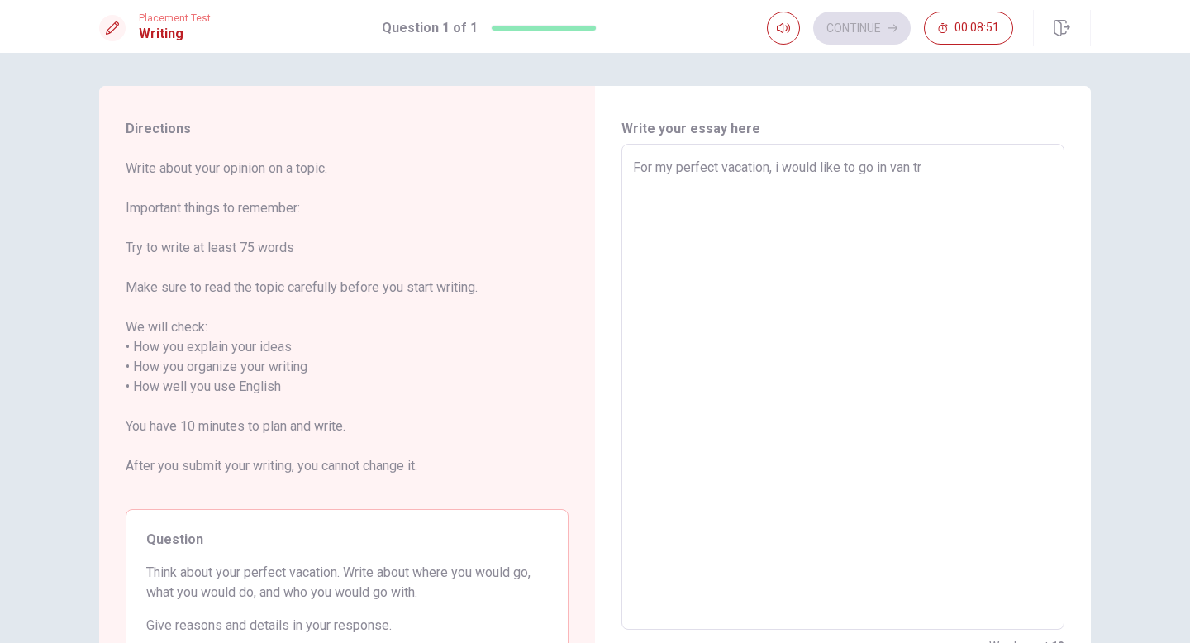
type textarea "x"
type textarea "For my perfect vacation, i would like to go in van tro"
type textarea "x"
type textarea "For my perfect vacation, i would like to go in van tr"
type textarea "x"
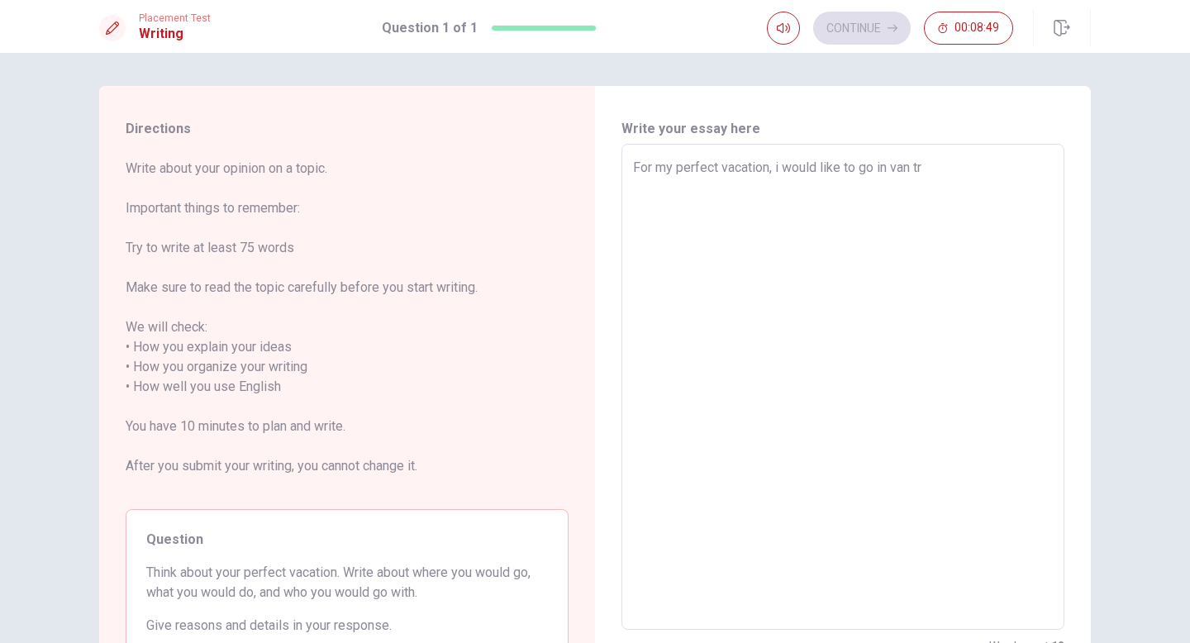
type textarea "For my perfect vacation, i would like to go in van tri"
type textarea "x"
type textarea "For my perfect vacation, i would like to go in van trip"
type textarea "x"
type textarea "For my perfect vacation, i would like to go in van trip"
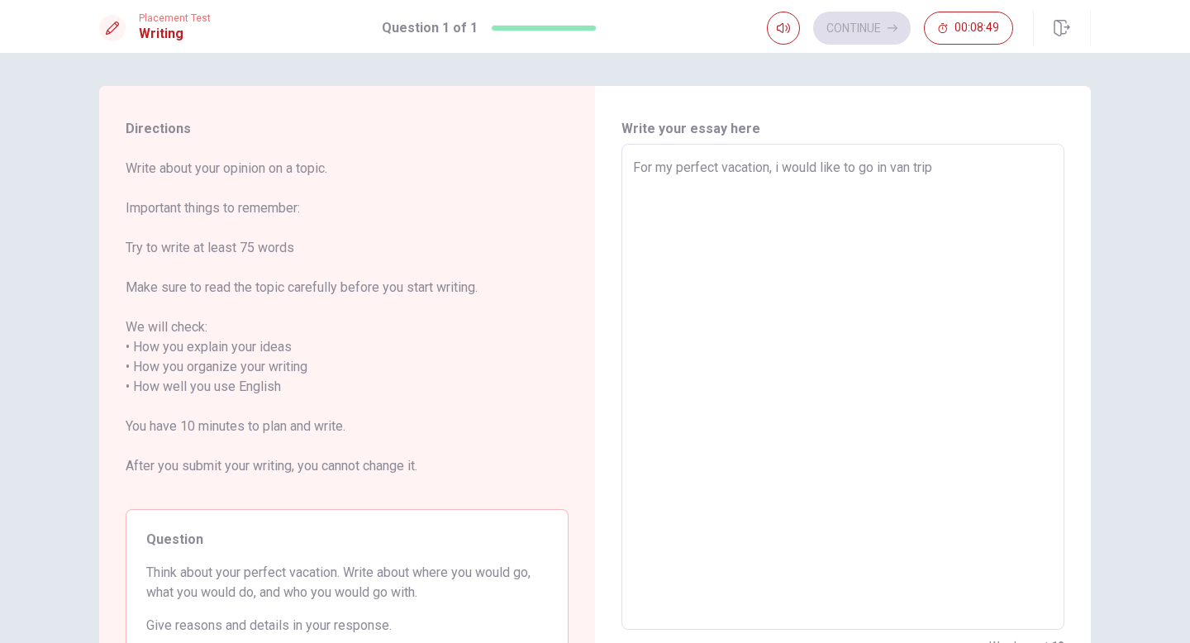
type textarea "x"
type textarea "For my perfect vacation, i would like to go in van trip w"
type textarea "x"
type textarea "For my perfect vacation, i would like to go in van trip wi"
type textarea "x"
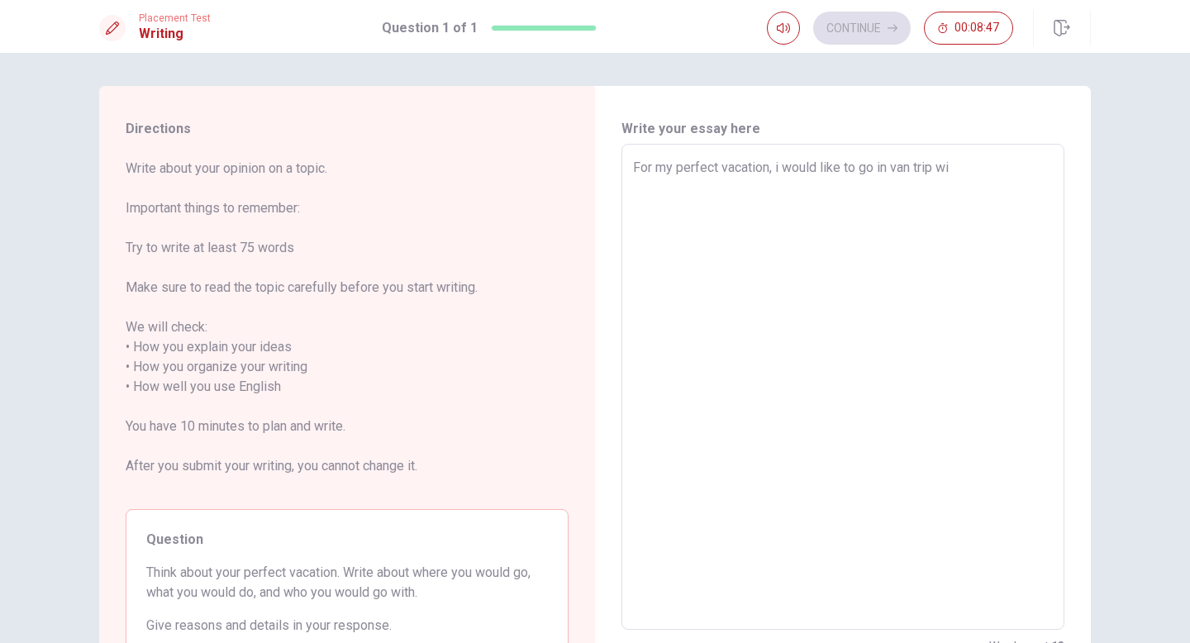
type textarea "For my perfect vacation, i would like to go in van trip wit"
type textarea "x"
type textarea "For my perfect vacation, i would like to go in van trip with"
type textarea "x"
type textarea "For my perfect vacation, i would like to go in van trip with"
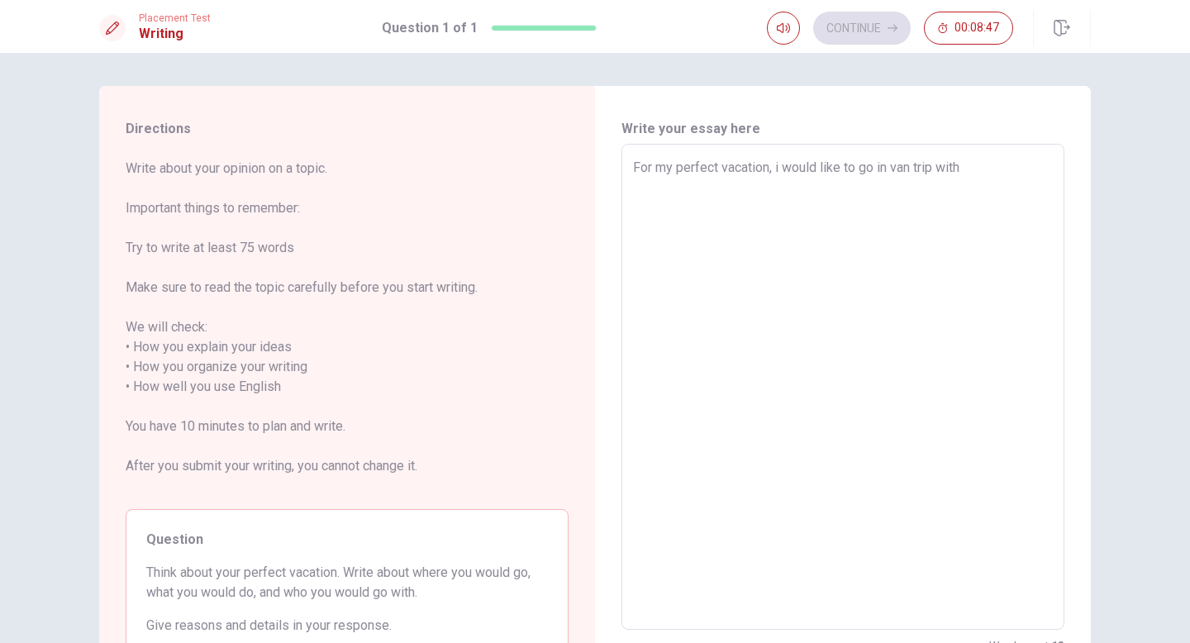
type textarea "x"
type textarea "For my perfect vacation, i would like to go in van trip with m"
type textarea "x"
type textarea "For my perfect vacation, i would like to go in van trip with my"
type textarea "x"
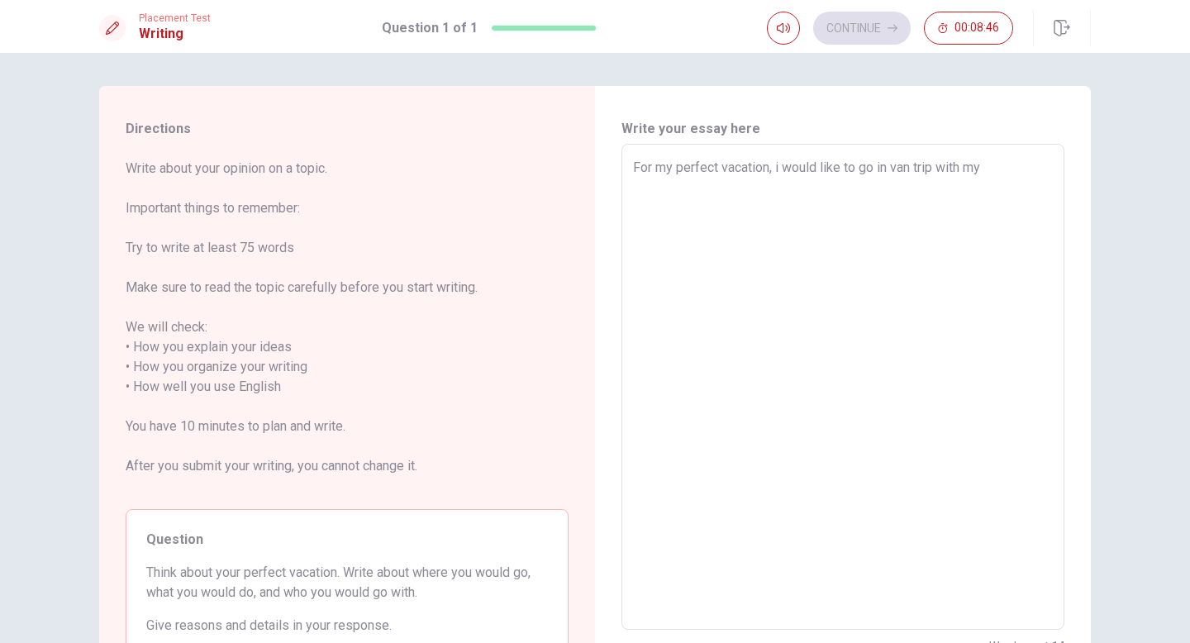
type textarea "For my perfect vacation, i would like to go in van trip with my"
type textarea "x"
type textarea "For my perfect vacation, i would like to go in van trip with my b"
type textarea "x"
type textarea "For my perfect vacation, i would like to go in van trip with my bo"
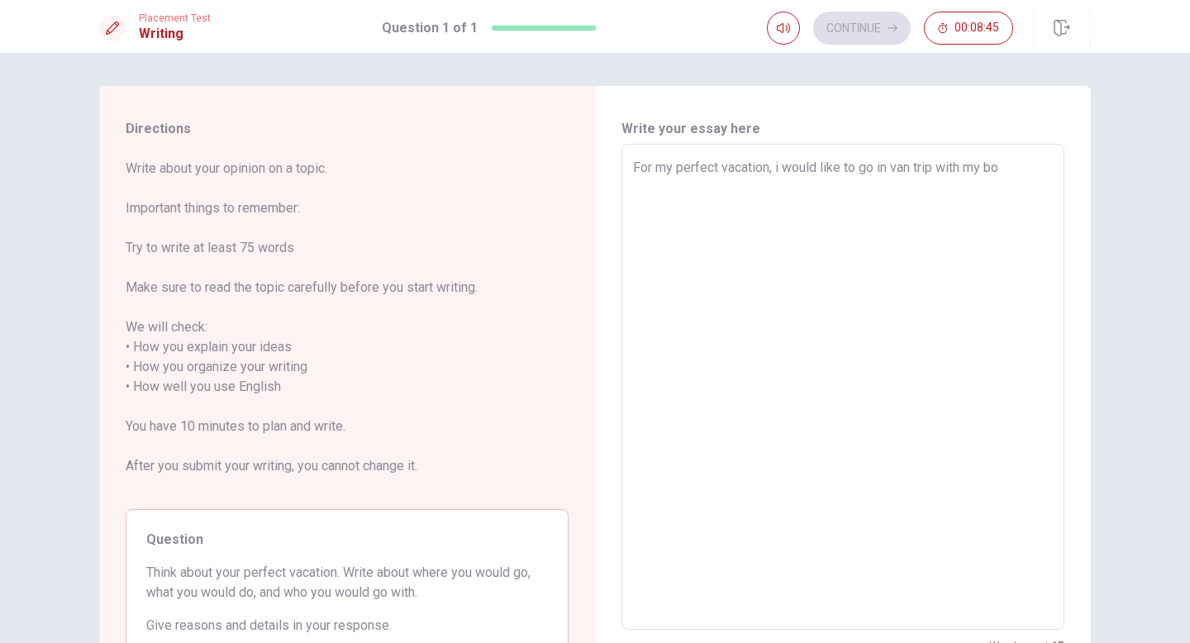
type textarea "x"
click at [893, 169] on textarea "For my perfect vacation, i would like to go in van trip with my boyfriend [PERS…" at bounding box center [843, 387] width 420 height 459
click at [808, 179] on textarea "For my perfect vacation, i would like to go in a van trip with my boyfriend [PE…" at bounding box center [843, 387] width 420 height 459
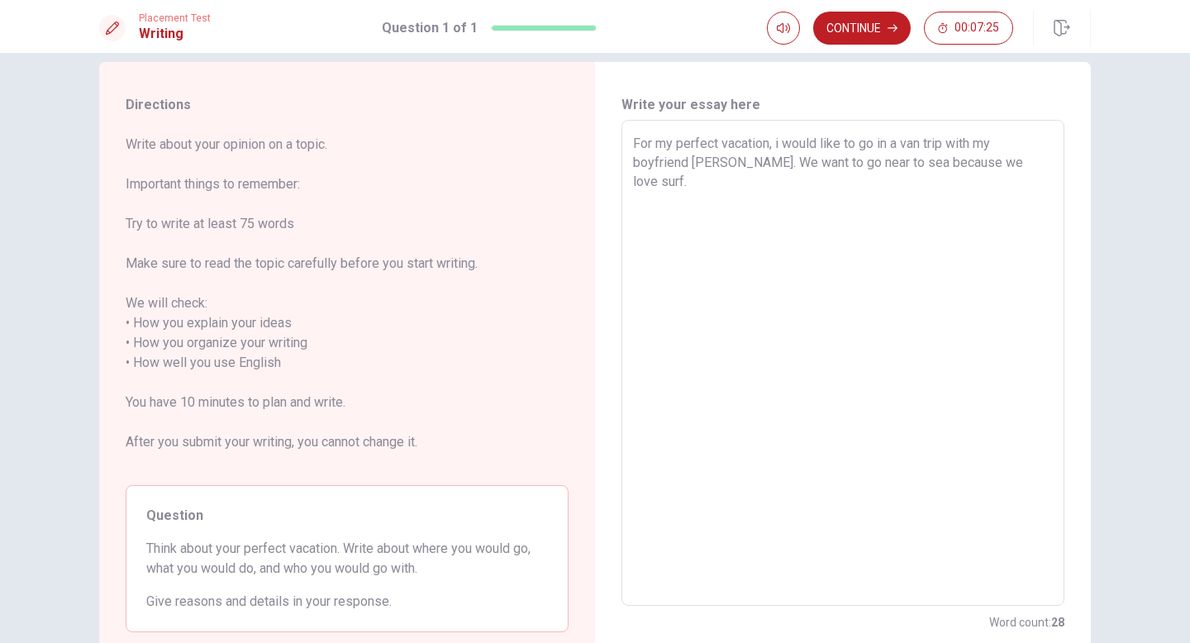
scroll to position [17, 0]
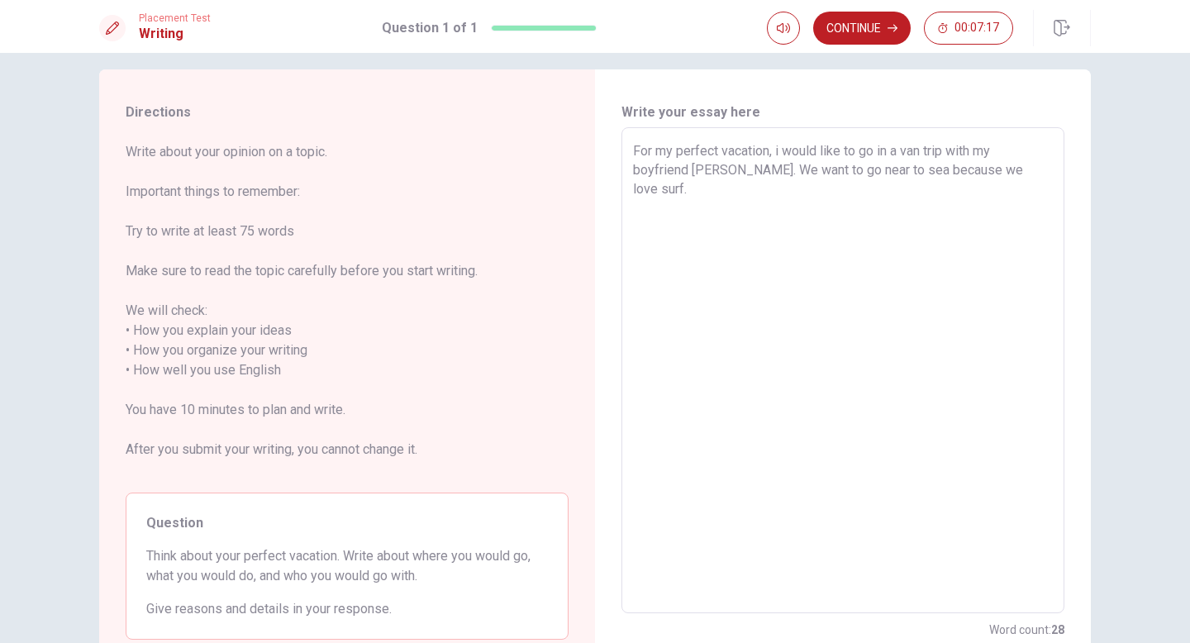
click at [888, 152] on textarea "For my perfect vacation, i would like to go in a van trip with my boyfriend [PE…" at bounding box center [843, 370] width 420 height 459
click at [782, 171] on textarea "For my perfect vacation, i would like to make a van trip with my boyfriend [PER…" at bounding box center [843, 370] width 420 height 459
click at [859, 176] on textarea "For my perfect vacation, i would like to make a van trip with my boyfriend [PER…" at bounding box center [843, 370] width 420 height 459
click at [1043, 173] on textarea "For my perfect vacation, i would like to make a van trip with my boyfriend [PER…" at bounding box center [843, 370] width 420 height 459
drag, startPoint x: 733, startPoint y: 169, endPoint x: 1047, endPoint y: 203, distance: 315.8
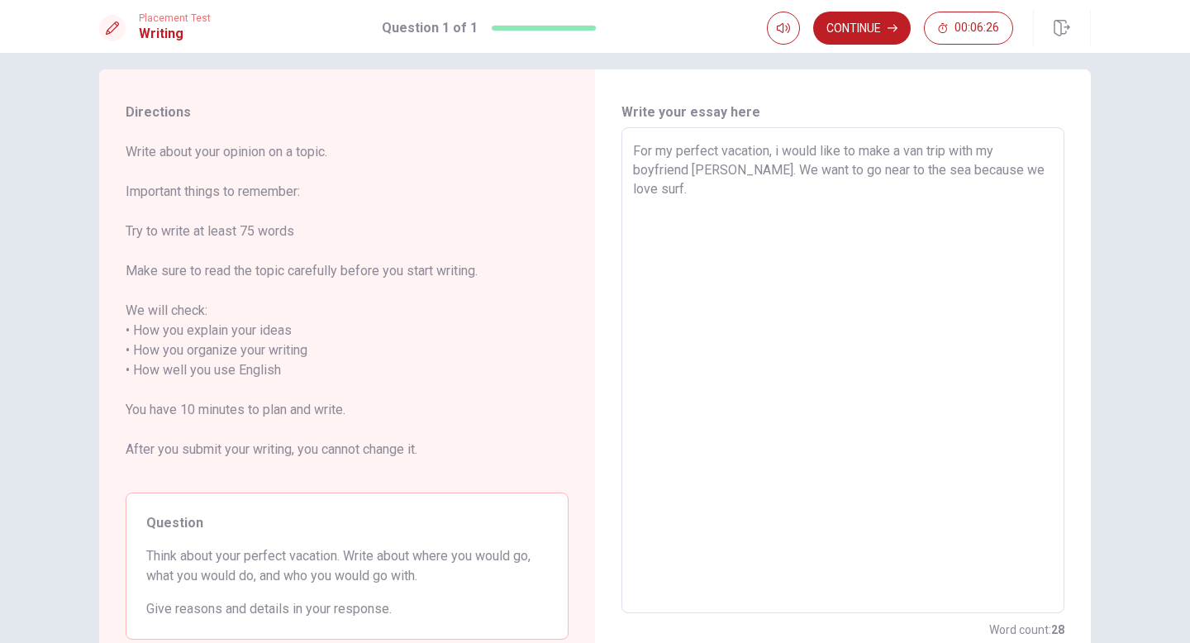
click at [1048, 205] on textarea "For my perfect vacation, i would like to make a van trip with my boyfriend [PER…" at bounding box center [843, 370] width 420 height 459
click at [810, 193] on textarea "For my perfect vacation, i would like to make a van trip with my boyfriend [PER…" at bounding box center [843, 370] width 420 height 459
click at [932, 191] on textarea "For my perfect vacation, i would like to make a van trip with my boyfriend [PER…" at bounding box center [843, 370] width 420 height 459
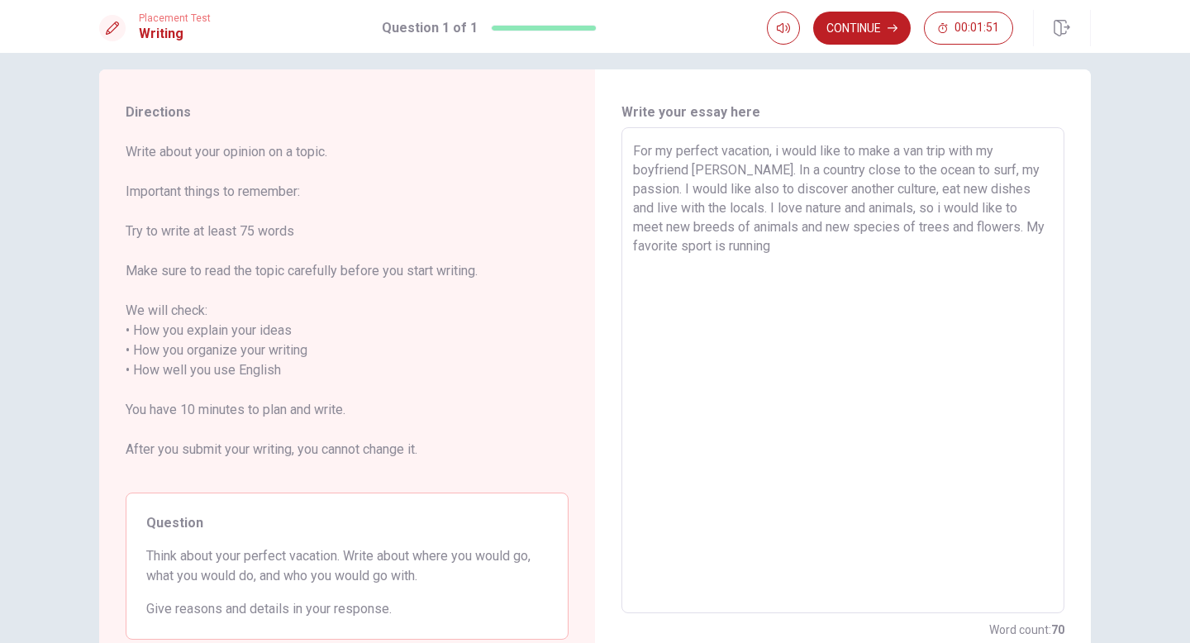
click at [977, 228] on textarea "For my perfect vacation, i would like to make a van trip with my boyfriend [PER…" at bounding box center [843, 370] width 420 height 459
click at [1000, 246] on textarea "For my perfect vacation, i would like to make a van trip with my boyfriend [PER…" at bounding box center [843, 370] width 420 height 459
click at [909, 172] on textarea "For my perfect vacation, i would like to make a van trip with my boyfriend [PER…" at bounding box center [843, 370] width 420 height 459
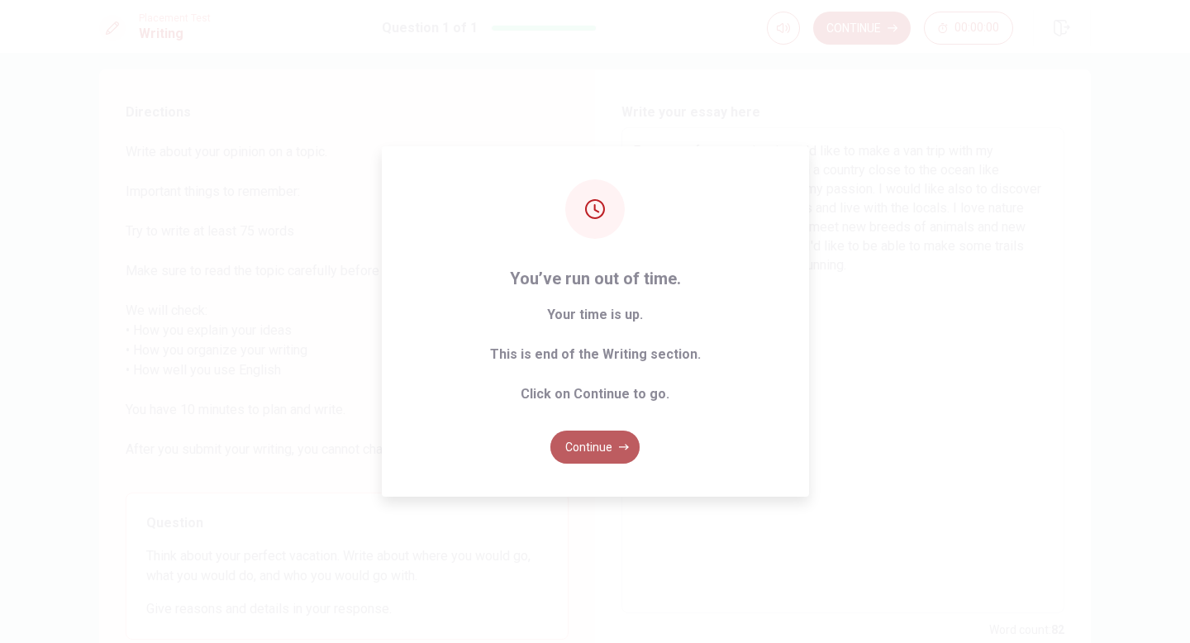
click at [605, 448] on button "Continue" at bounding box center [594, 446] width 89 height 33
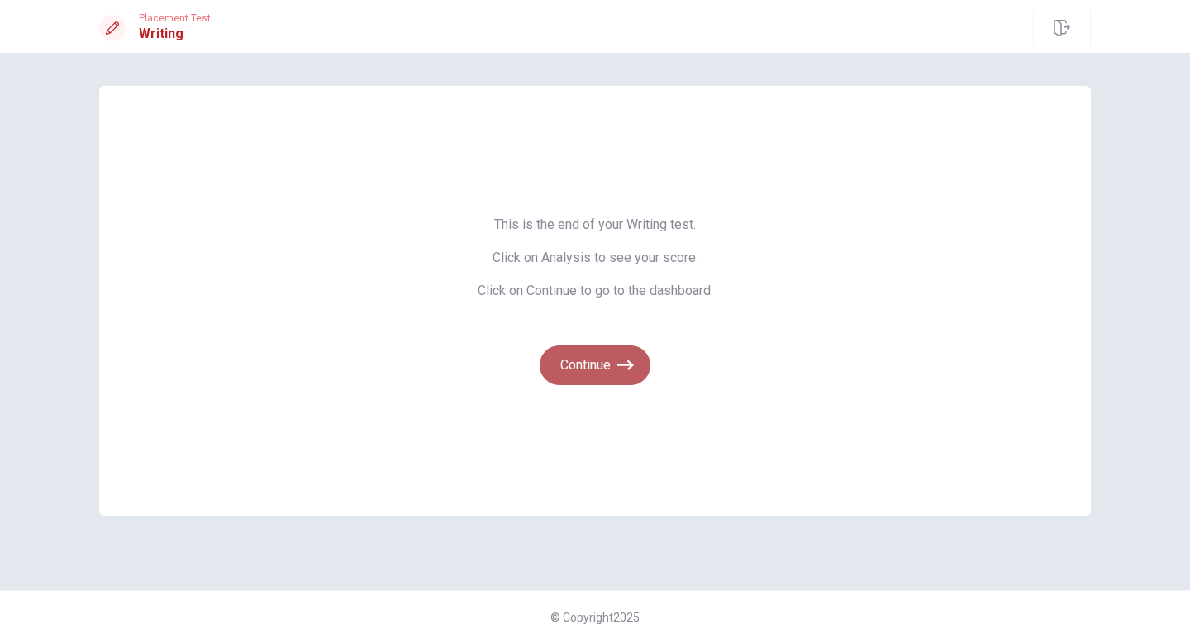
click at [622, 372] on icon "button" at bounding box center [625, 365] width 17 height 17
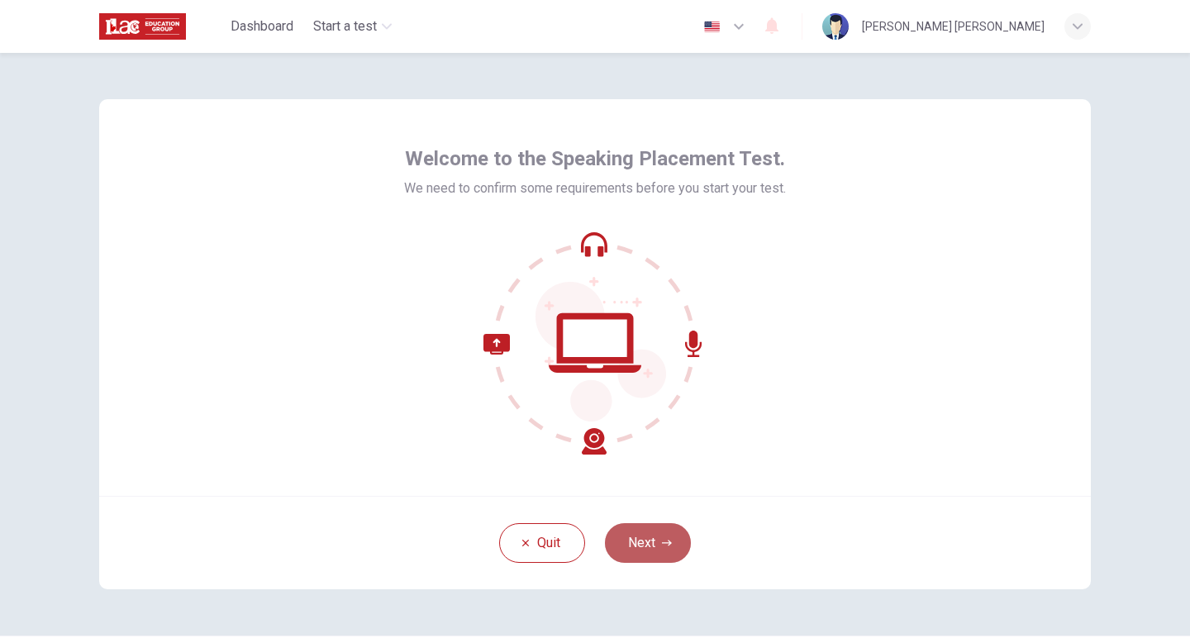
click at [647, 549] on button "Next" at bounding box center [648, 543] width 86 height 40
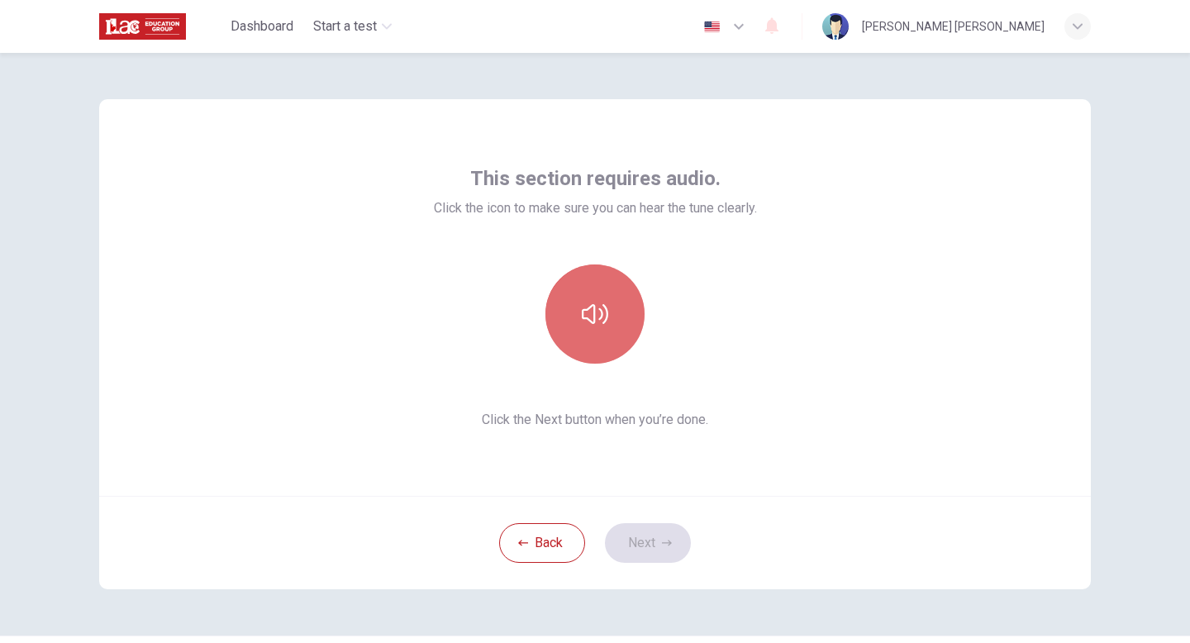
click at [615, 313] on button "button" at bounding box center [594, 313] width 99 height 99
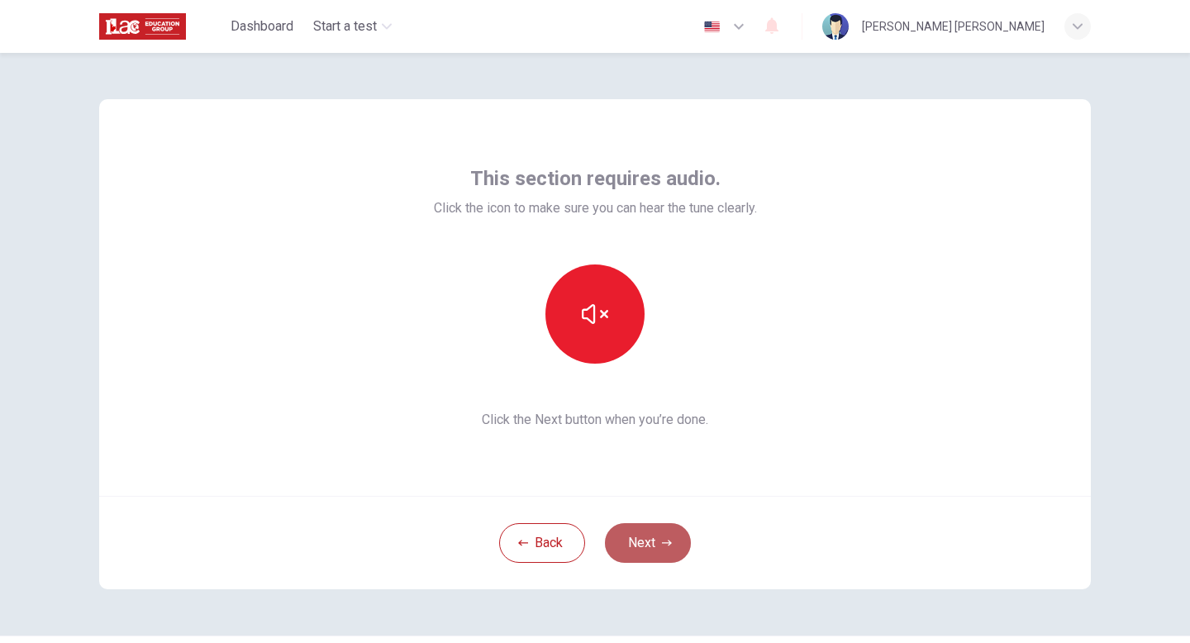
click at [641, 549] on button "Next" at bounding box center [648, 543] width 86 height 40
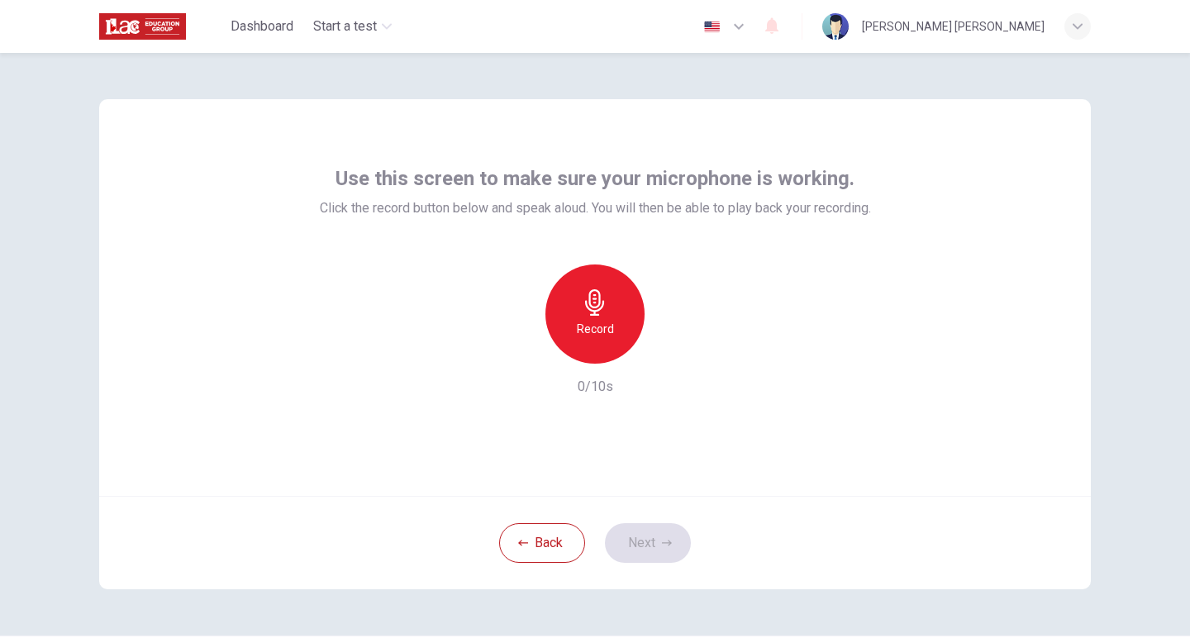
click at [611, 301] on div "Record" at bounding box center [594, 313] width 99 height 99
click at [611, 301] on div "Stop" at bounding box center [594, 313] width 99 height 99
click at [681, 352] on div "button" at bounding box center [671, 350] width 26 height 26
click at [676, 539] on button "Next" at bounding box center [648, 543] width 86 height 40
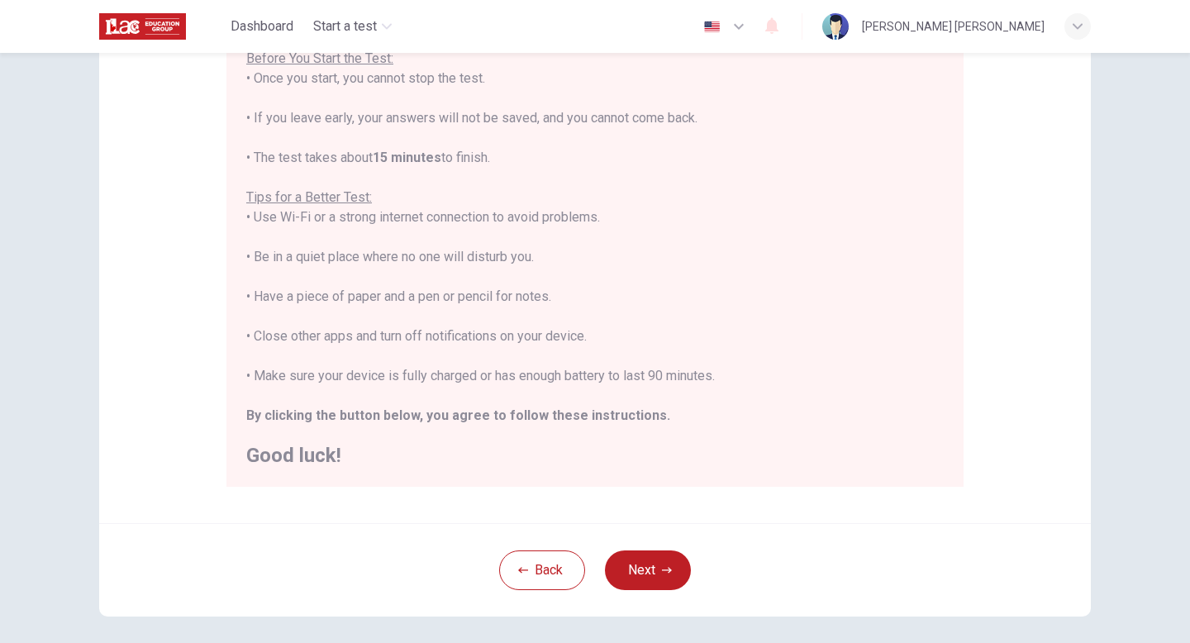
scroll to position [204, 0]
click at [672, 567] on button "Next" at bounding box center [648, 569] width 86 height 40
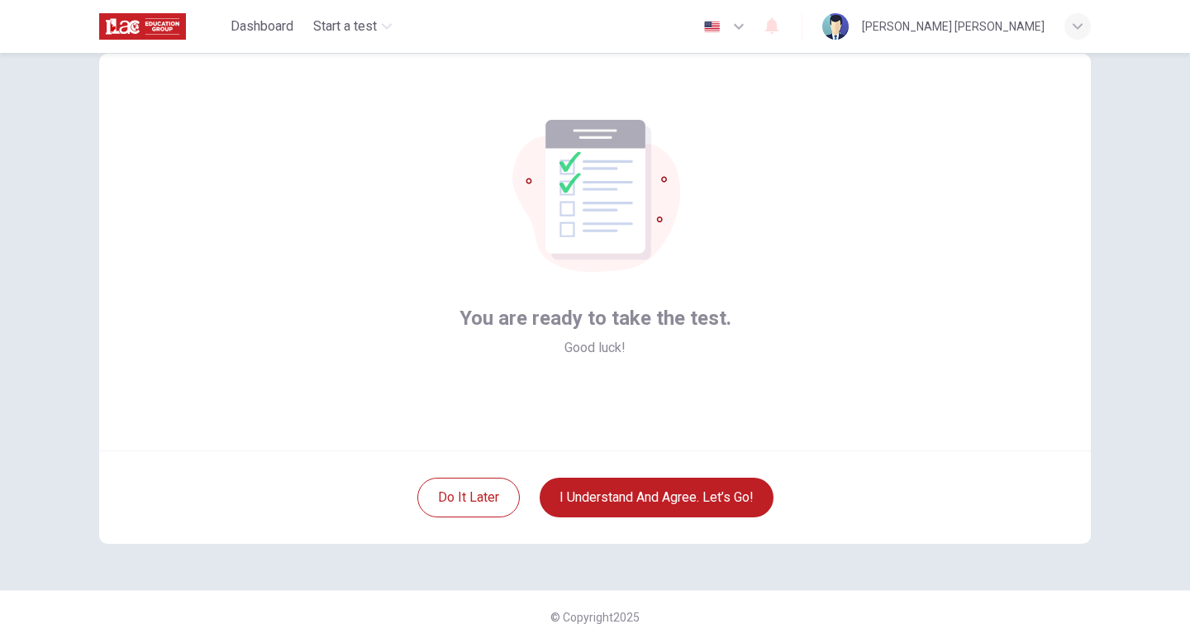
scroll to position [45, 0]
click at [672, 508] on button "I understand and agree. Let’s go!" at bounding box center [656, 498] width 234 height 40
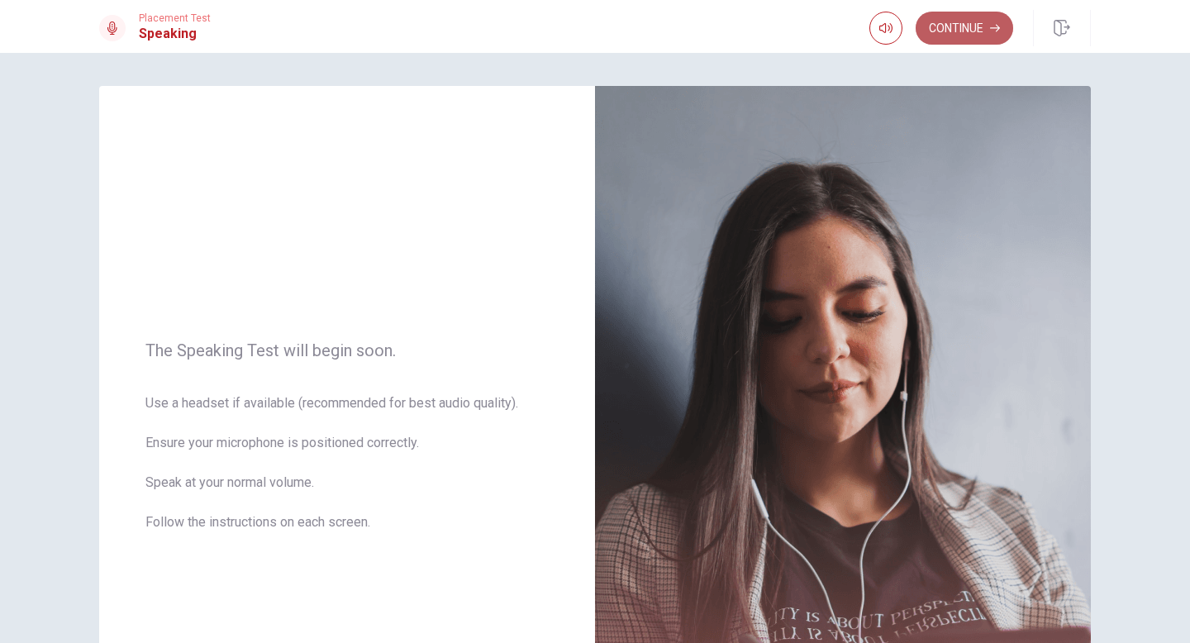
click at [980, 34] on button "Continue" at bounding box center [963, 28] width 97 height 33
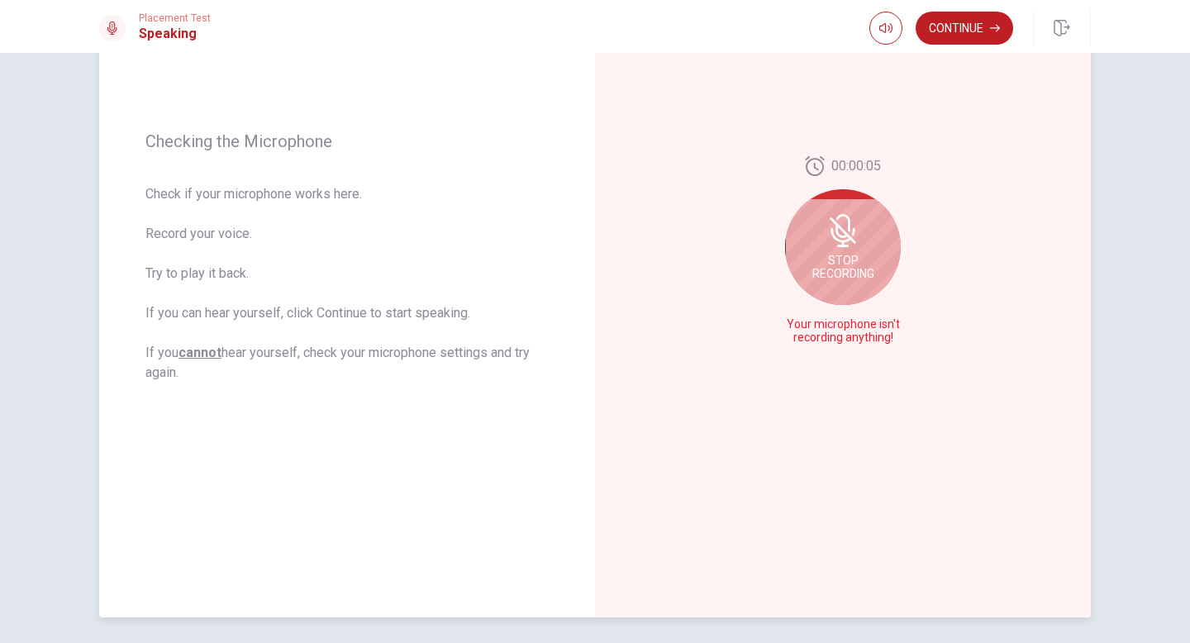
scroll to position [201, 0]
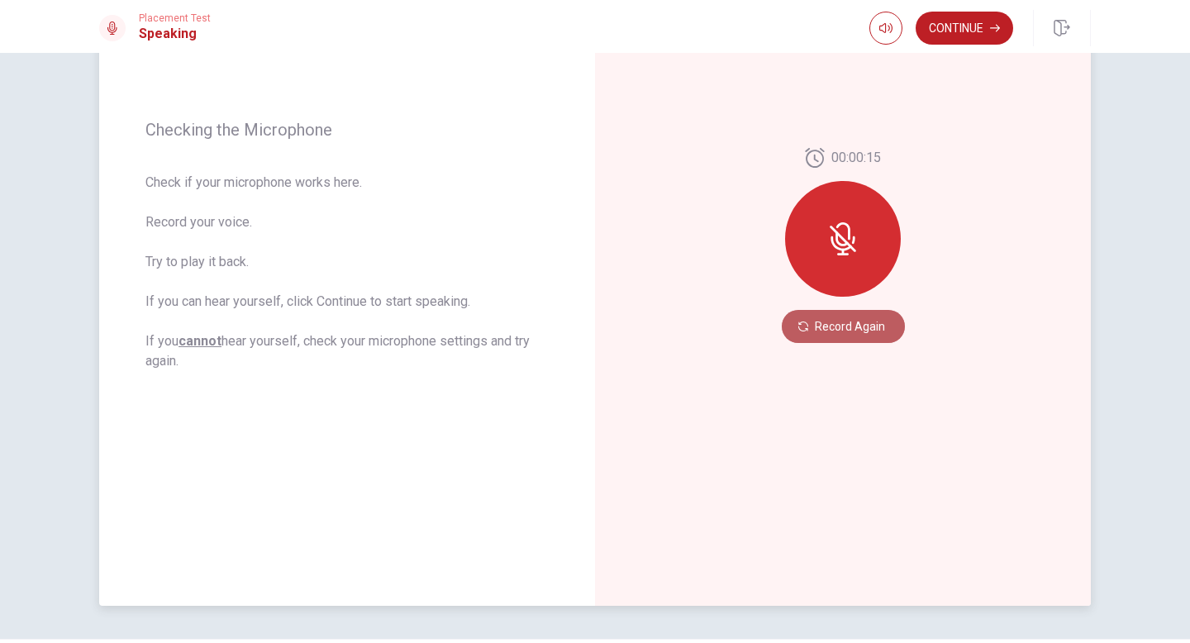
click at [848, 320] on button "Record Again" at bounding box center [843, 326] width 123 height 33
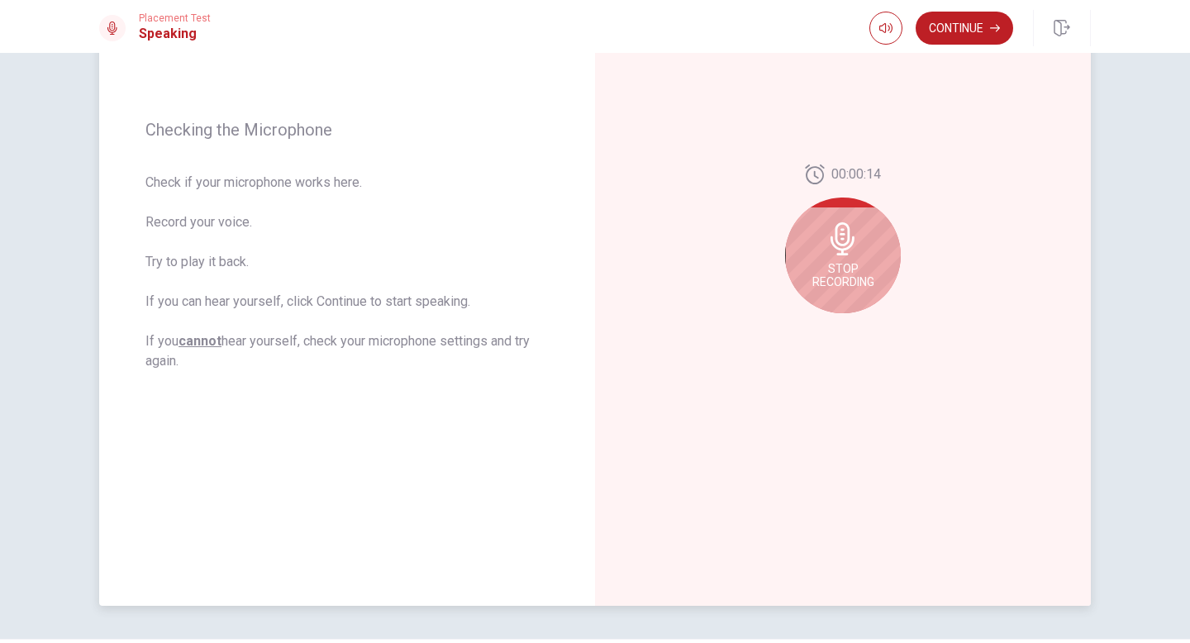
click at [838, 262] on span "Stop Recording" at bounding box center [843, 275] width 62 height 26
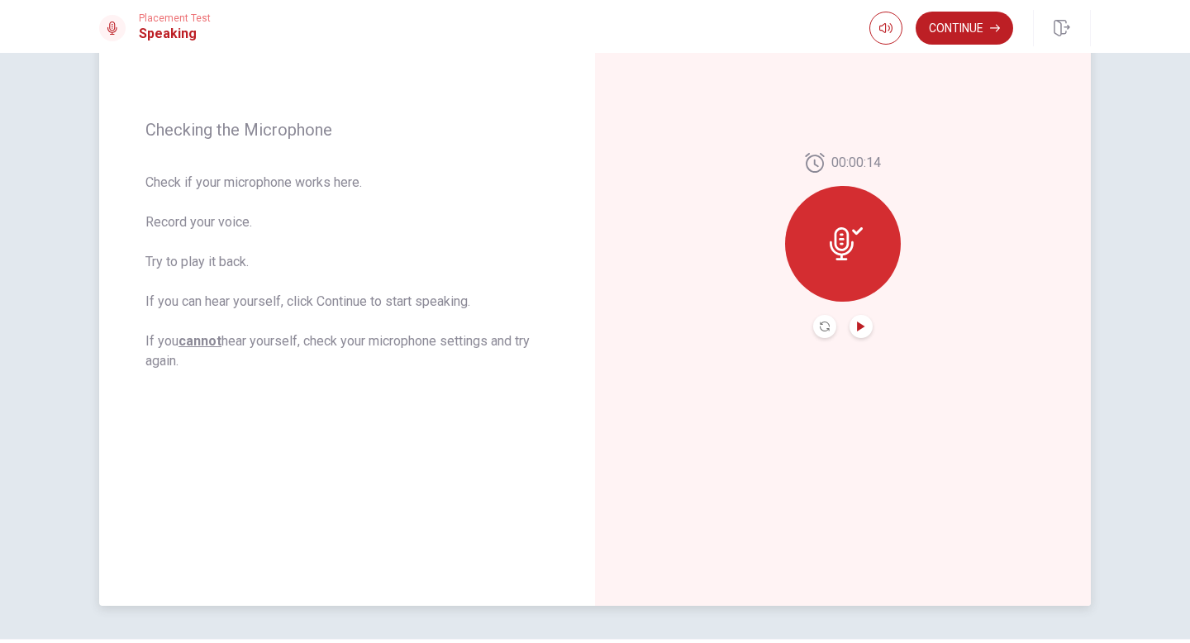
click at [858, 327] on icon "Play Audio" at bounding box center [860, 326] width 7 height 10
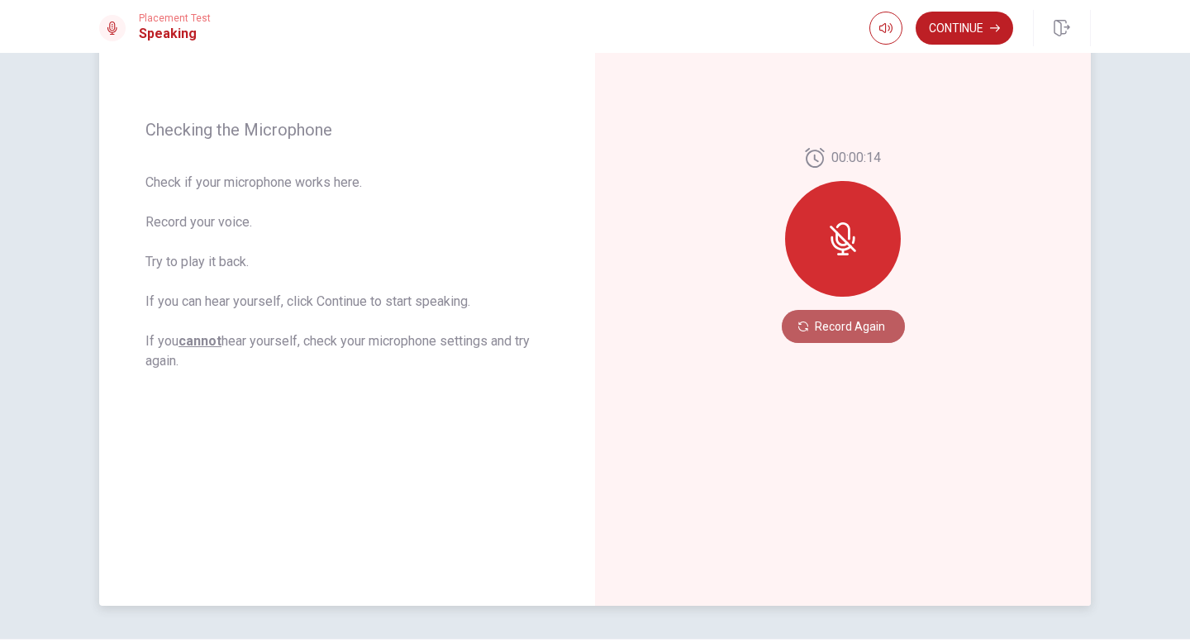
click at [829, 323] on button "Record Again" at bounding box center [843, 326] width 123 height 33
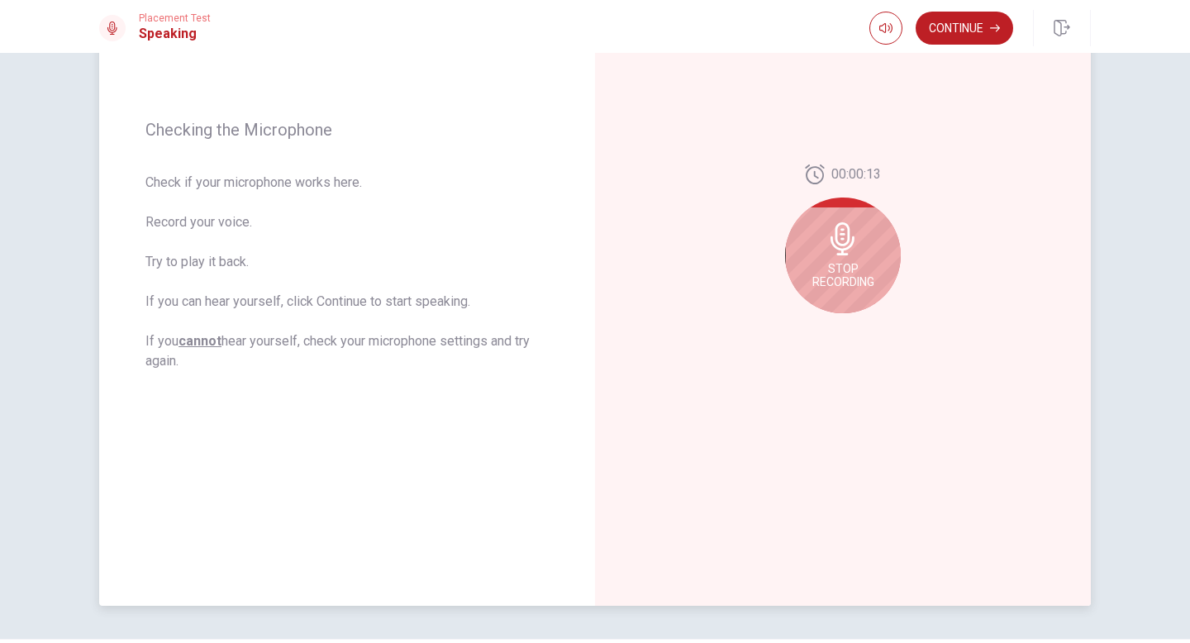
click at [853, 260] on div "Stop Recording" at bounding box center [843, 255] width 116 height 116
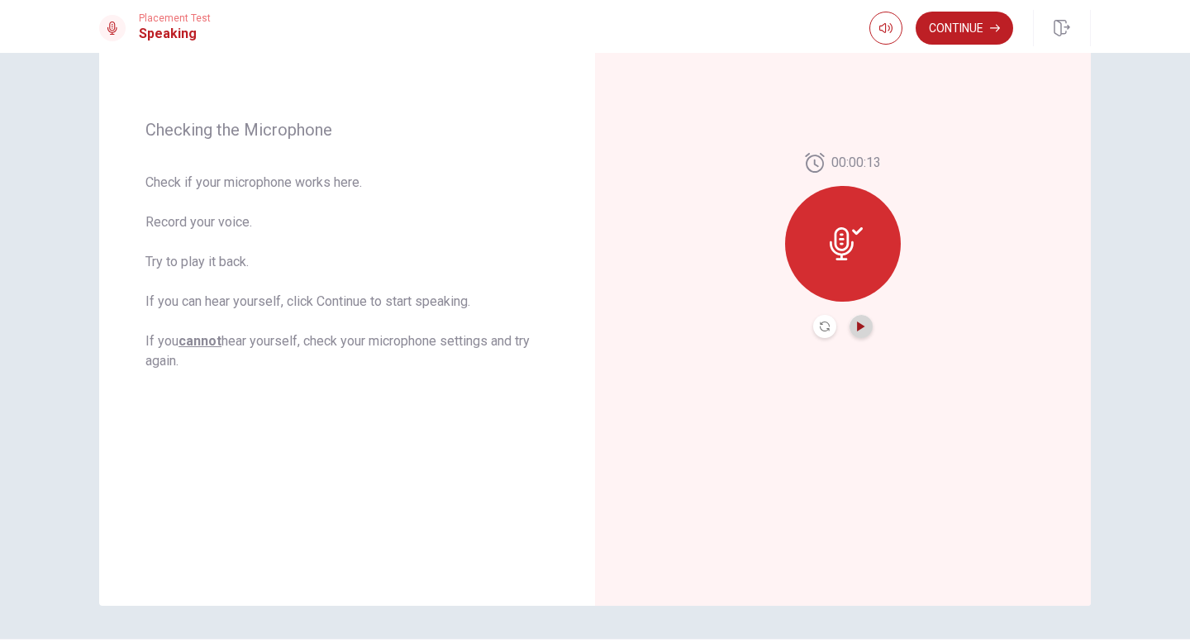
click at [857, 330] on icon "Play Audio" at bounding box center [860, 326] width 7 height 10
click at [981, 32] on button "Continue" at bounding box center [963, 28] width 97 height 33
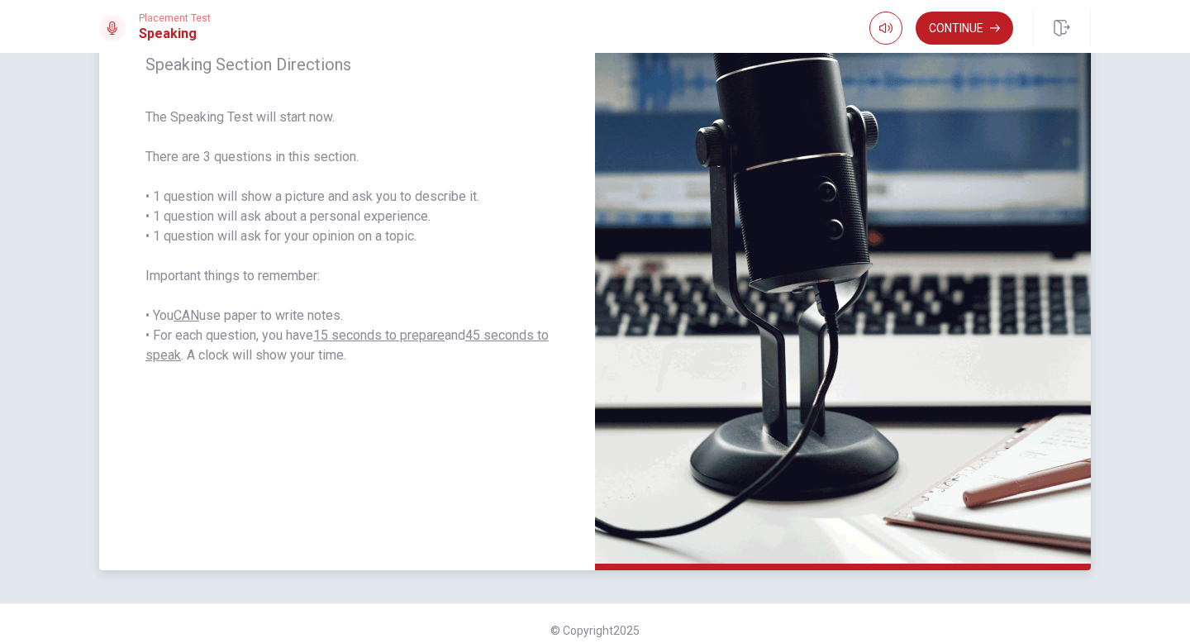
scroll to position [239, 0]
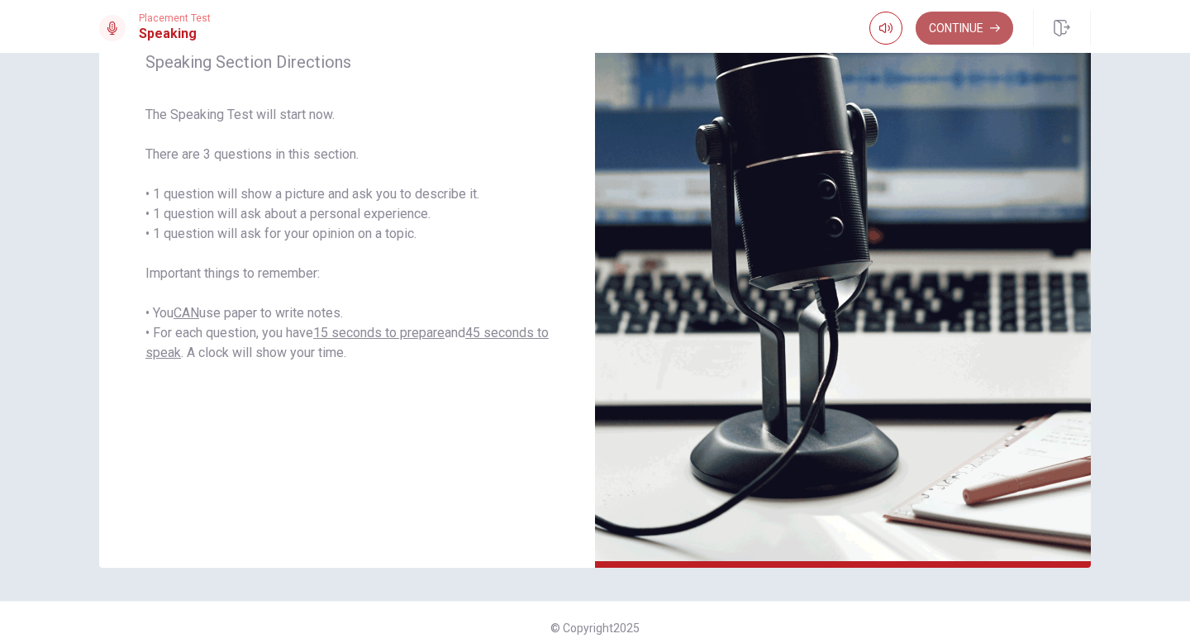
click at [972, 34] on button "Continue" at bounding box center [963, 28] width 97 height 33
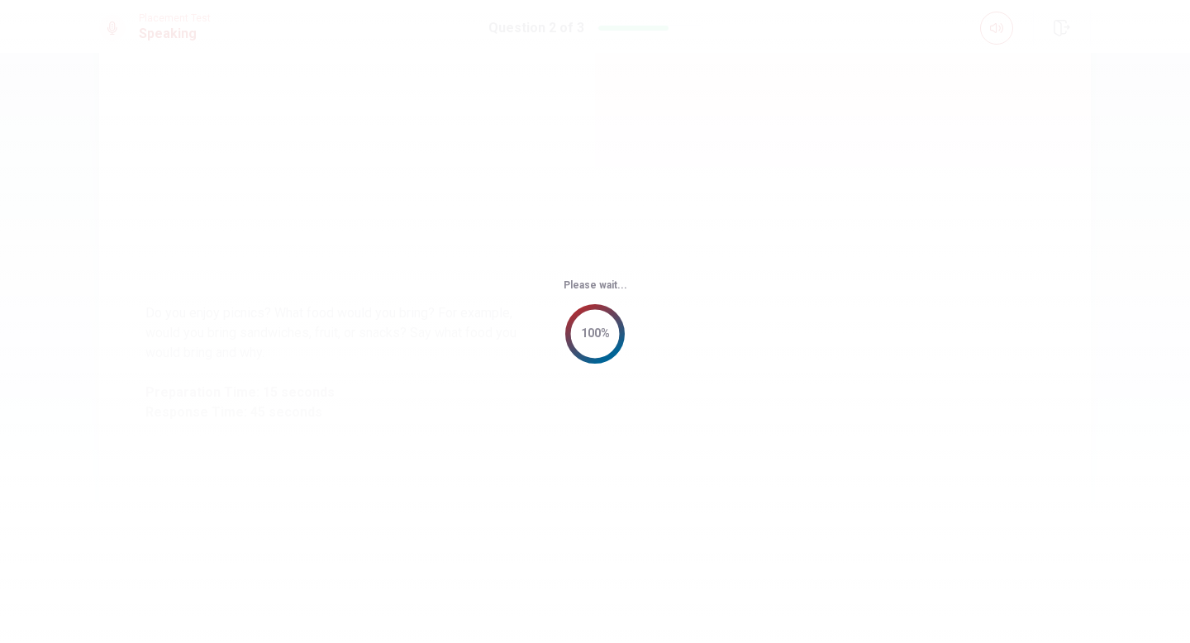
scroll to position [0, 0]
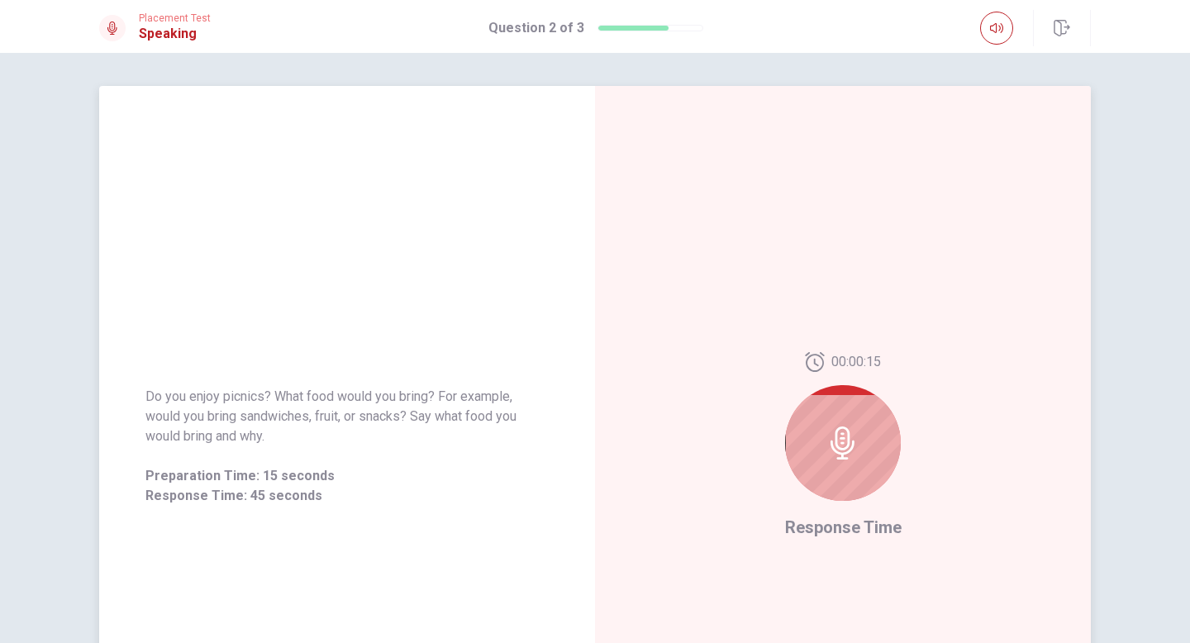
click at [862, 470] on div at bounding box center [843, 443] width 116 height 116
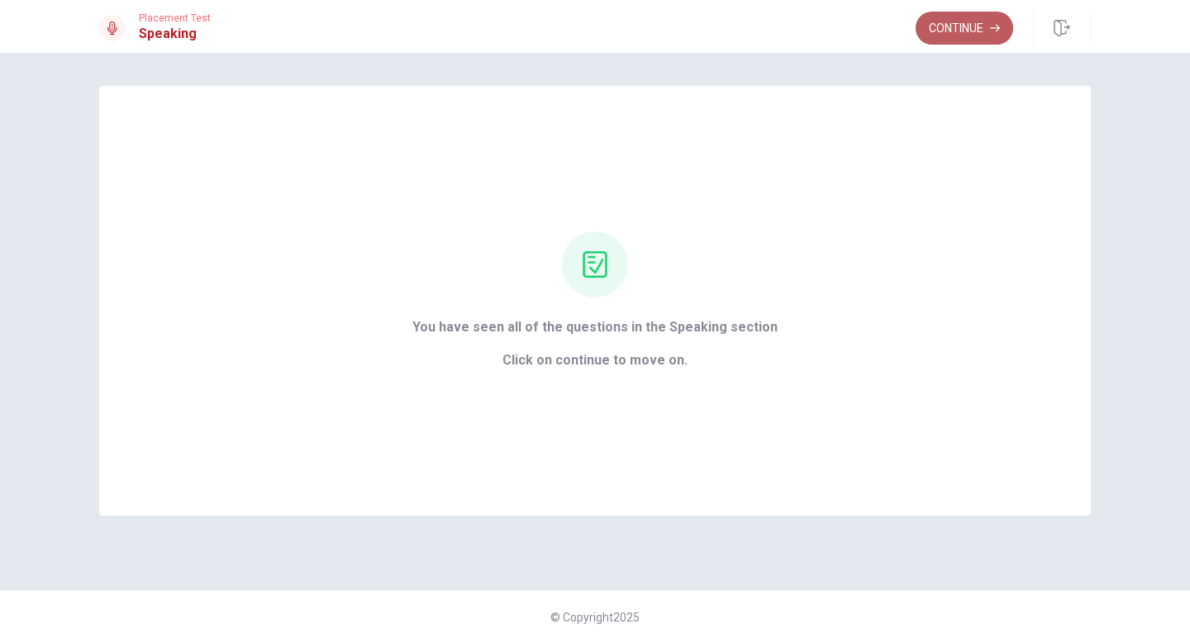
click at [960, 34] on button "Continue" at bounding box center [963, 28] width 97 height 33
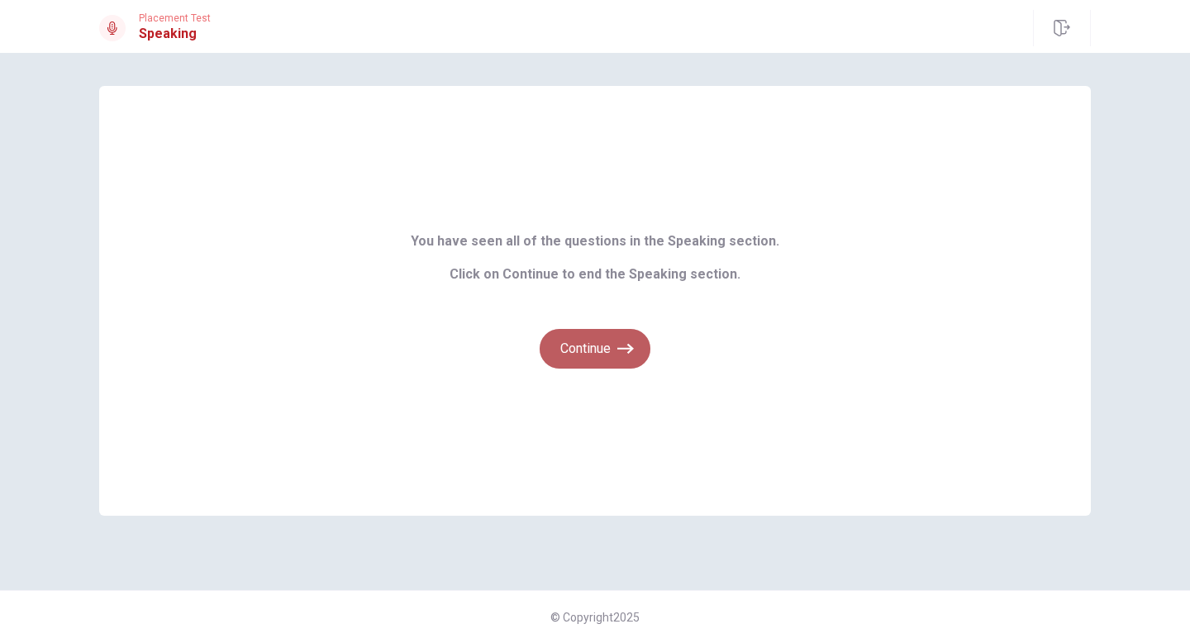
click at [625, 349] on icon "button" at bounding box center [625, 349] width 17 height 10
